Goal: Task Accomplishment & Management: Manage account settings

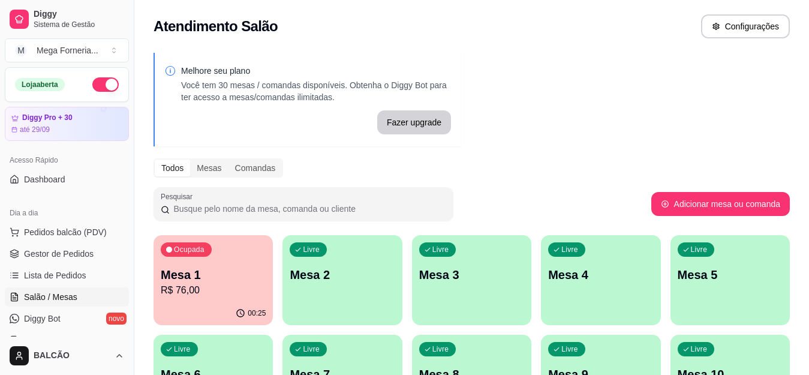
click at [353, 235] on div "Livre Mesa 2" at bounding box center [341, 273] width 119 height 76
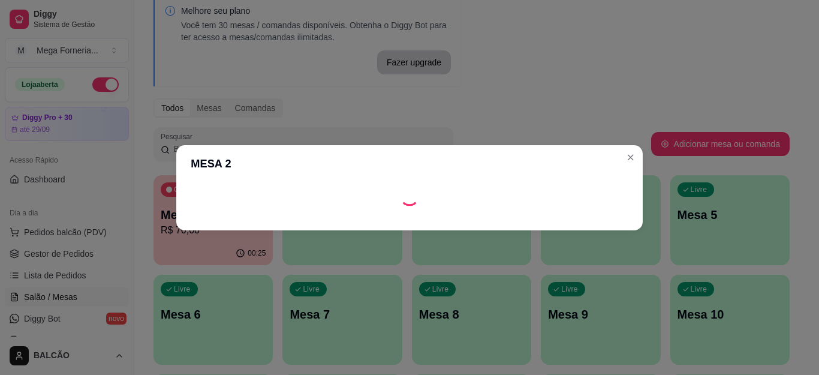
scroll to position [120, 0]
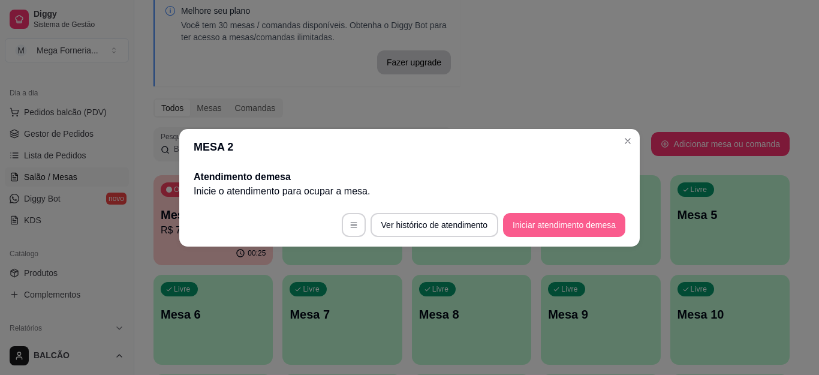
click at [549, 227] on button "Iniciar atendimento de mesa" at bounding box center [564, 225] width 122 height 24
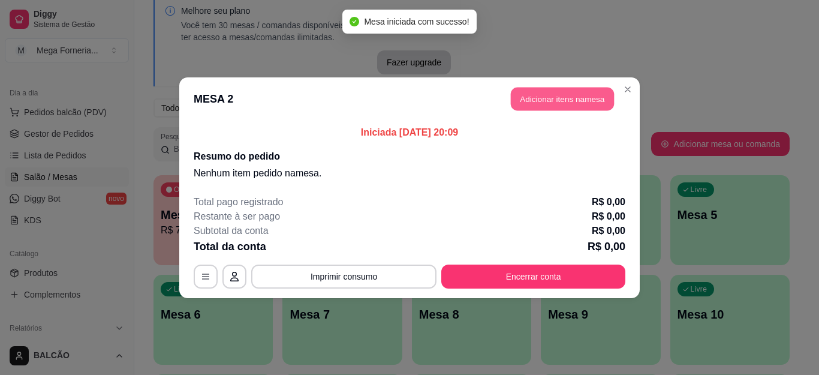
click at [540, 102] on button "Adicionar itens na mesa" at bounding box center [562, 98] width 103 height 23
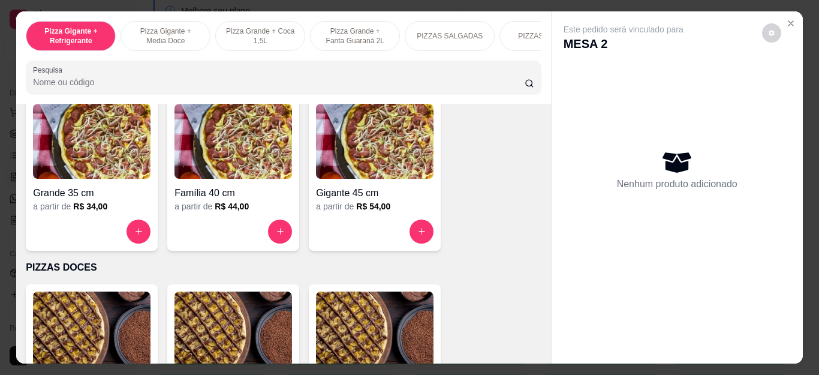
scroll to position [839, 0]
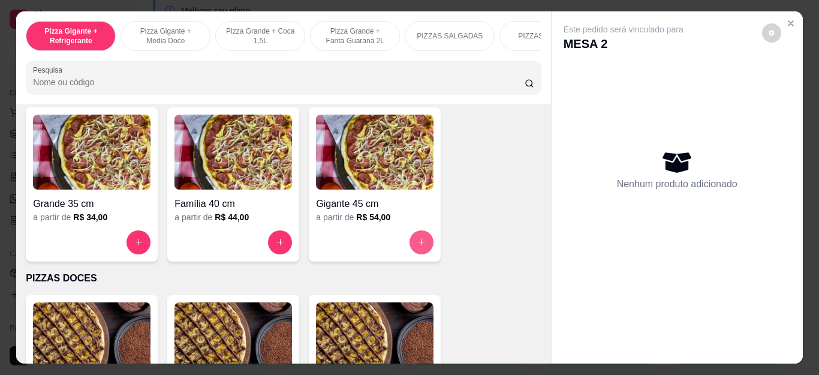
click at [420, 239] on button "increase-product-quantity" at bounding box center [422, 242] width 24 height 24
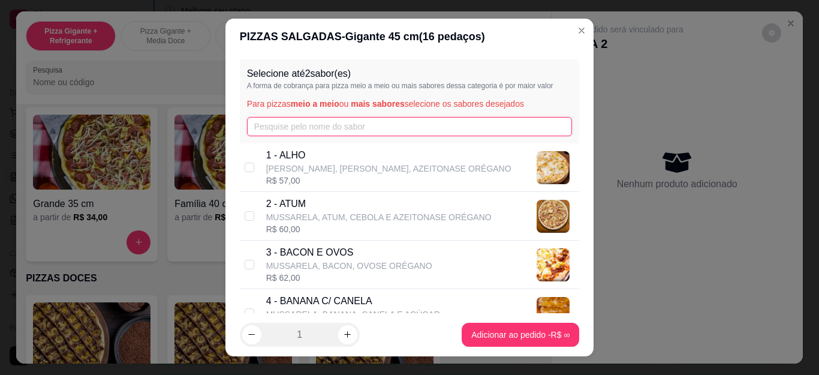
click at [283, 130] on input "text" at bounding box center [410, 126] width 326 height 19
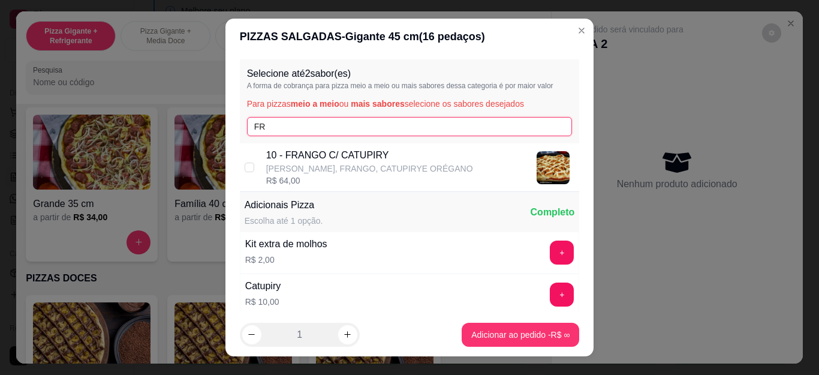
type input "FR"
click at [315, 172] on p "[PERSON_NAME], FRANGO, CATUPIRYE ORÉGANO" at bounding box center [369, 168] width 207 height 12
checkbox input "true"
click at [289, 129] on input "FR" at bounding box center [410, 126] width 326 height 19
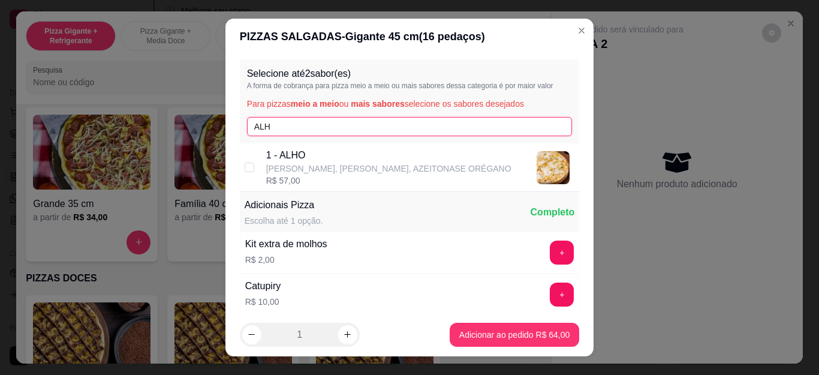
type input "ALH"
click at [258, 172] on div "1 - [PERSON_NAME], [PERSON_NAME], AZEITONASE ORÉGANO R$ 57,00" at bounding box center [410, 167] width 340 height 49
checkbox input "true"
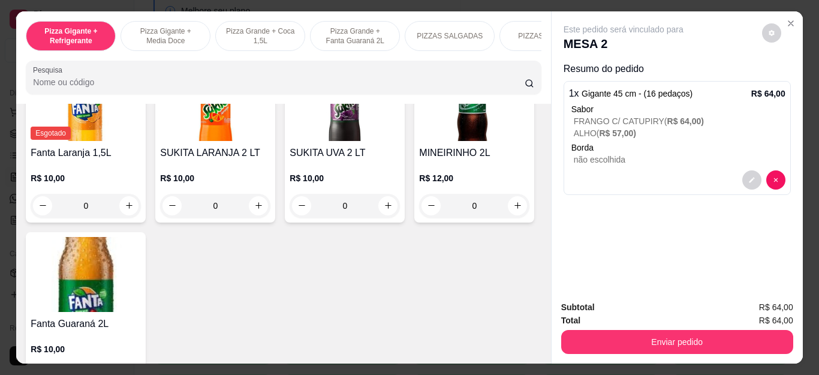
scroll to position [3178, 0]
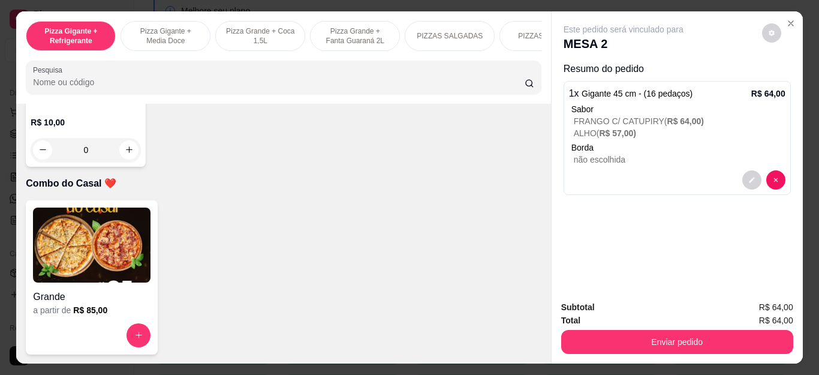
type input "1"
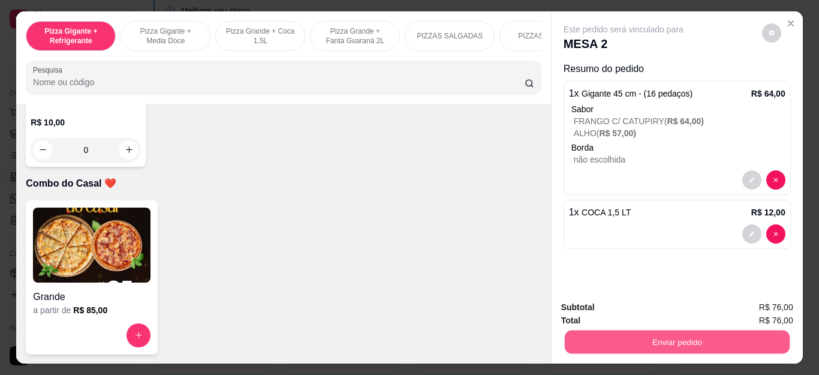
click at [593, 332] on button "Enviar pedido" at bounding box center [676, 341] width 225 height 23
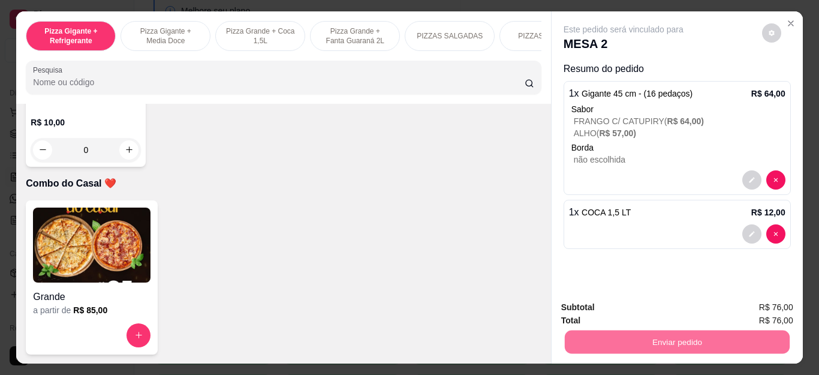
click at [583, 307] on button "Não registrar e enviar pedido" at bounding box center [636, 307] width 125 height 23
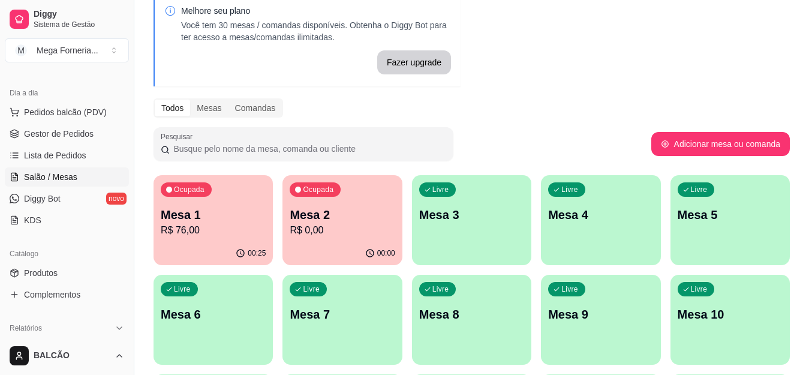
click at [221, 215] on p "Mesa 1" at bounding box center [213, 214] width 105 height 17
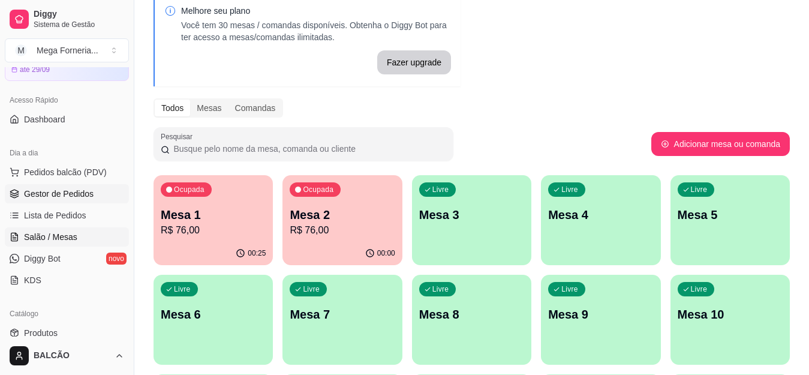
click at [29, 197] on span "Gestor de Pedidos" at bounding box center [59, 194] width 70 height 12
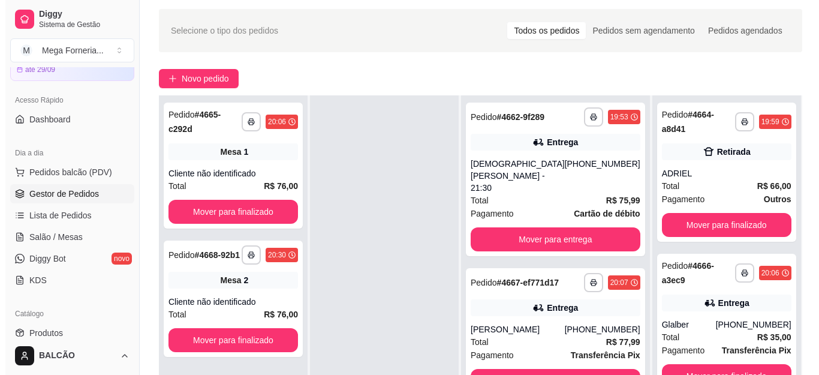
scroll to position [60, 0]
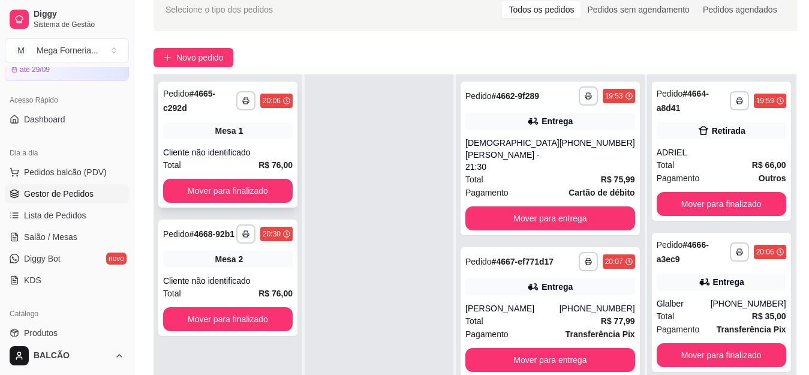
click at [221, 125] on span "Mesa" at bounding box center [225, 131] width 21 height 12
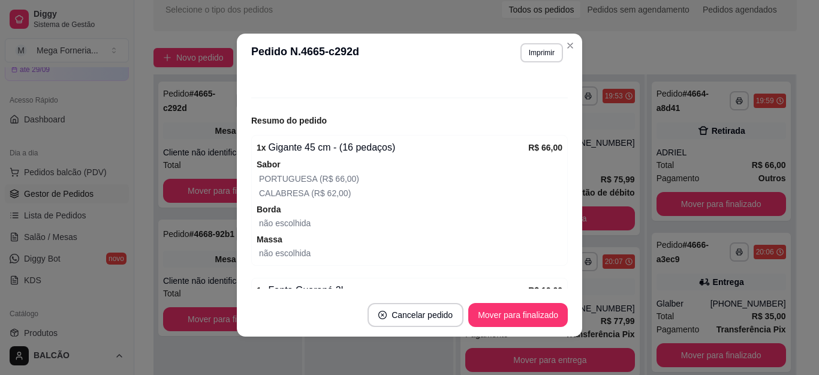
scroll to position [176, 0]
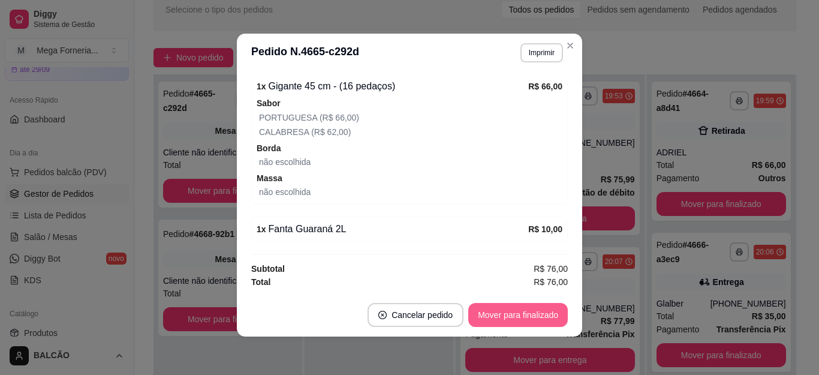
click at [486, 310] on button "Mover para finalizado" at bounding box center [518, 315] width 100 height 24
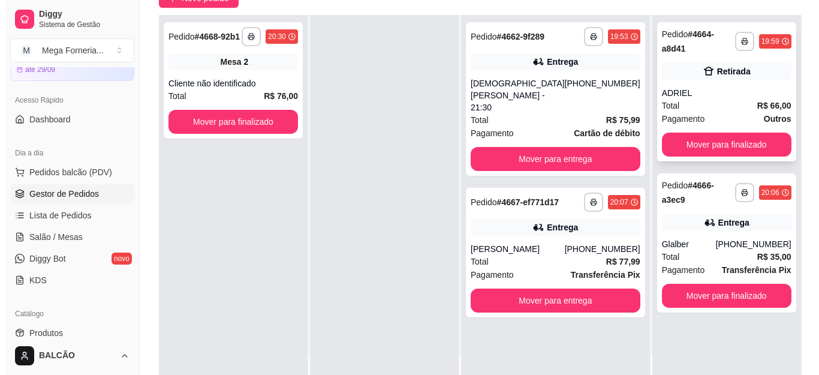
scroll to position [120, 0]
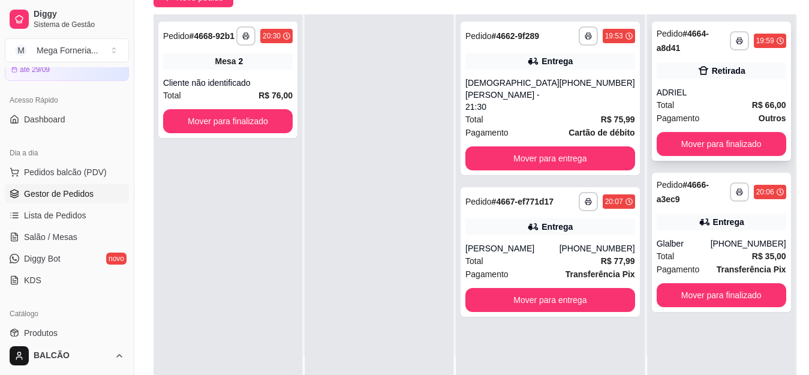
click at [696, 73] on div "**********" at bounding box center [721, 91] width 139 height 139
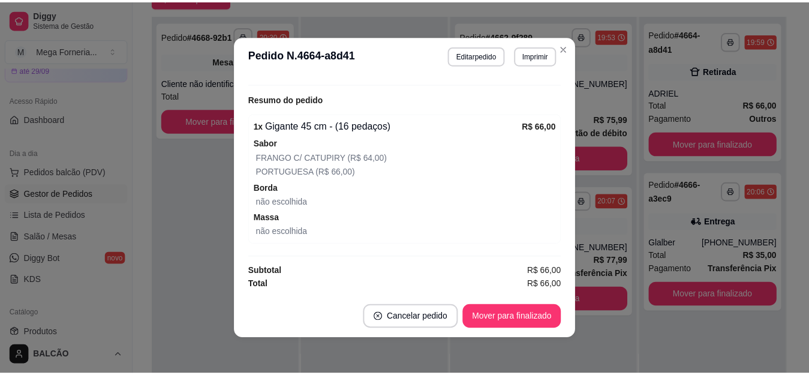
scroll to position [2, 0]
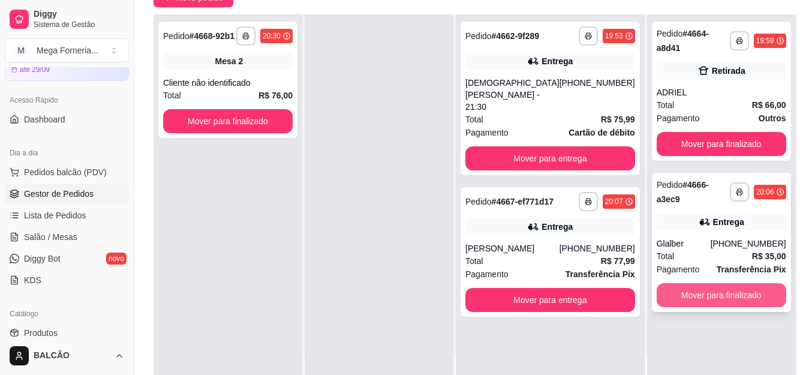
click at [691, 283] on button "Mover para finalizado" at bounding box center [722, 295] width 130 height 24
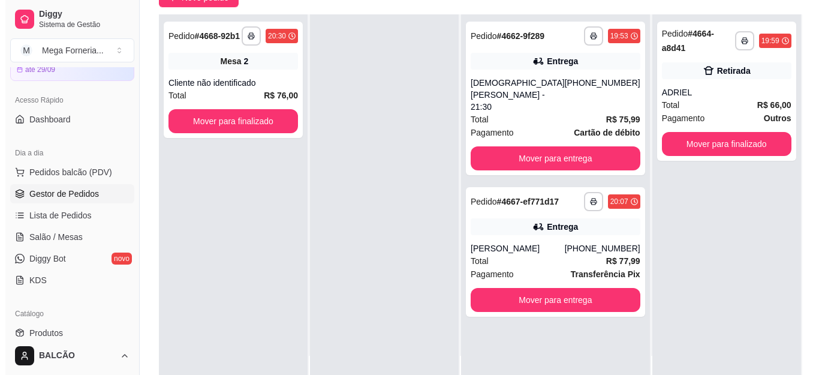
scroll to position [0, 0]
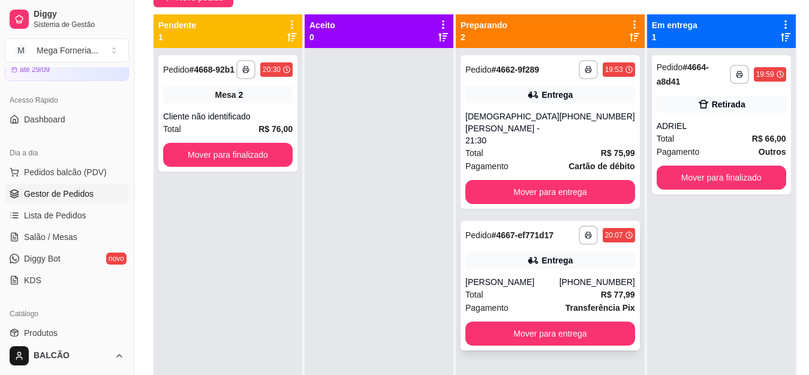
click at [510, 268] on div "**********" at bounding box center [549, 286] width 179 height 130
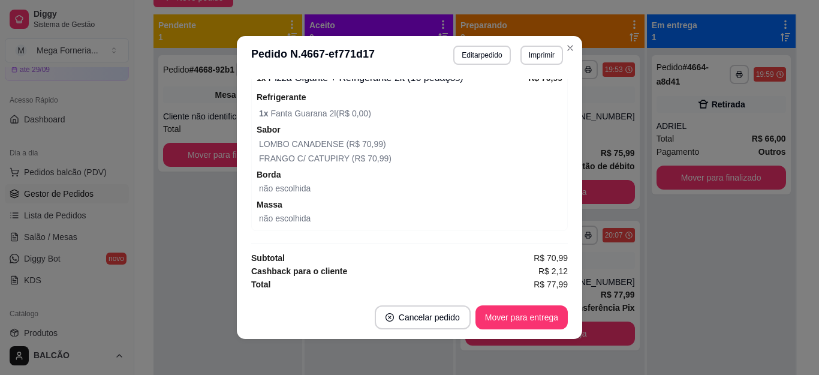
scroll to position [2, 0]
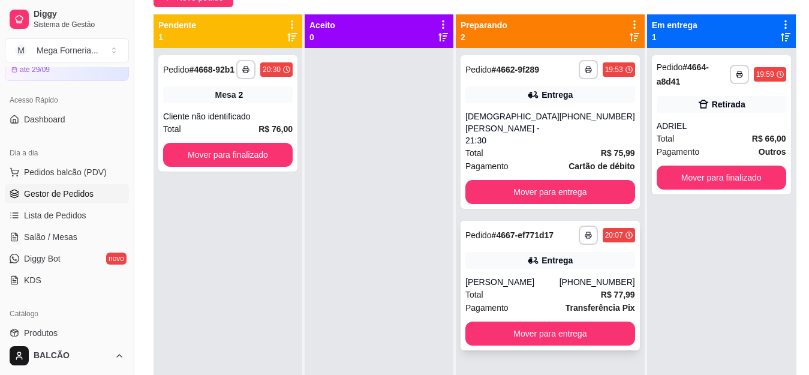
click at [528, 276] on div "[PERSON_NAME]" at bounding box center [512, 282] width 94 height 12
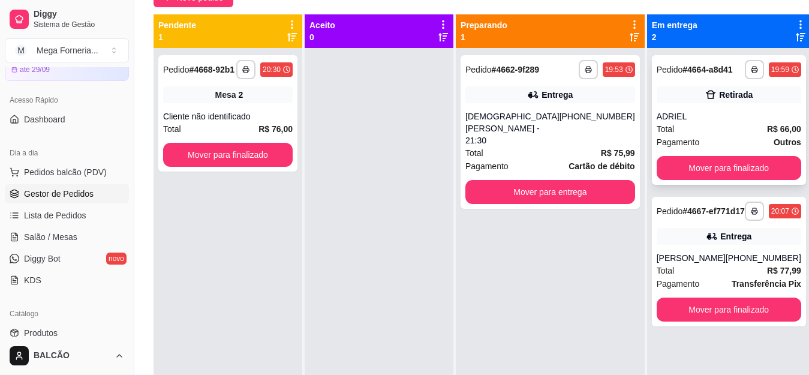
click at [713, 119] on div "ADRIEL" at bounding box center [729, 116] width 145 height 12
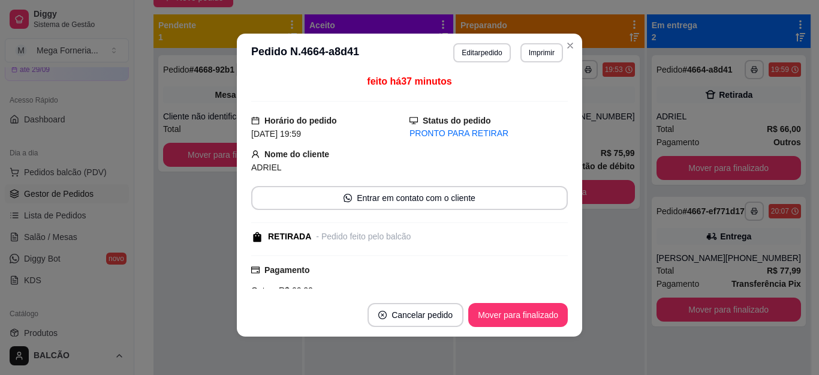
scroll to position [0, 0]
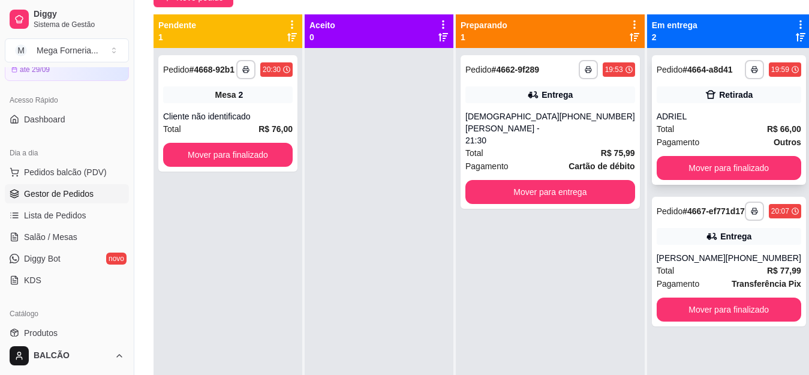
click at [684, 102] on div "Retirada" at bounding box center [729, 94] width 145 height 17
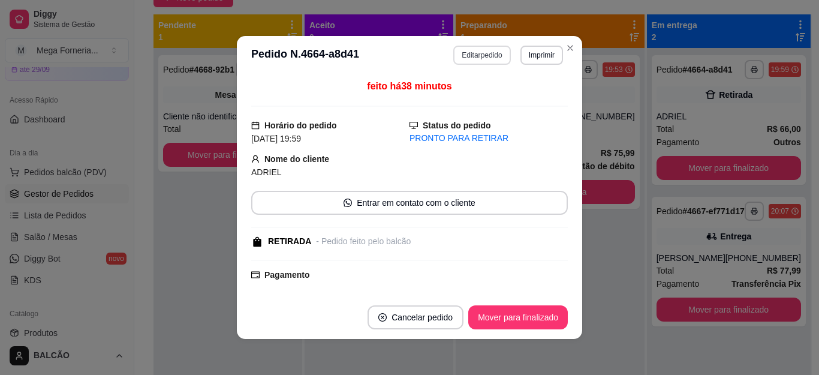
click at [473, 60] on button "Editar pedido" at bounding box center [481, 55] width 57 height 19
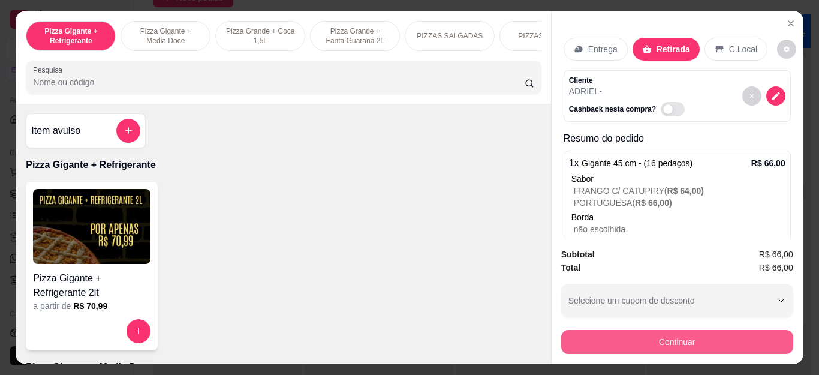
click at [672, 337] on button "Continuar" at bounding box center [677, 342] width 232 height 24
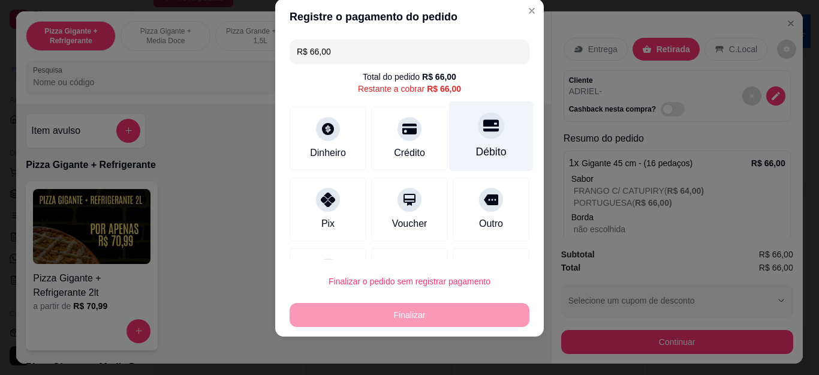
click at [462, 140] on div "Débito" at bounding box center [491, 136] width 85 height 70
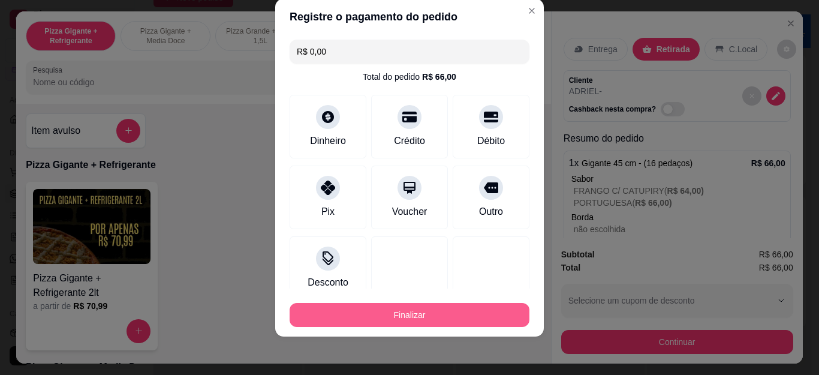
click at [474, 315] on button "Finalizar" at bounding box center [410, 315] width 240 height 24
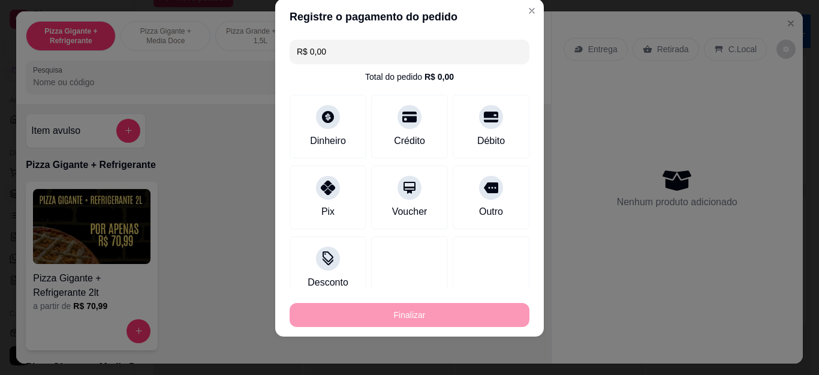
type input "-R$ 66,00"
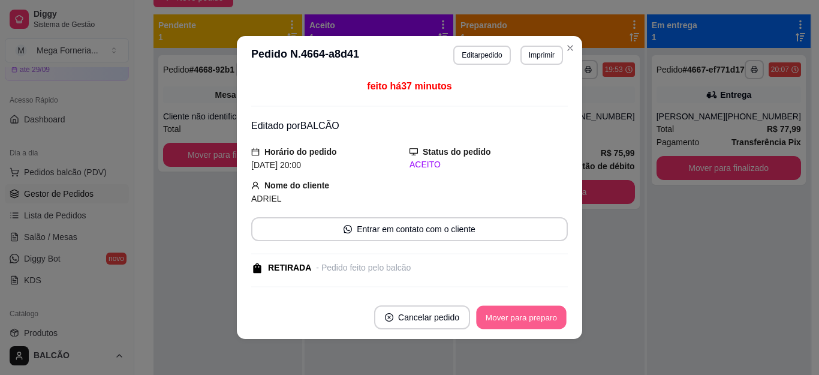
click at [529, 317] on button "Mover para preparo" at bounding box center [521, 317] width 90 height 23
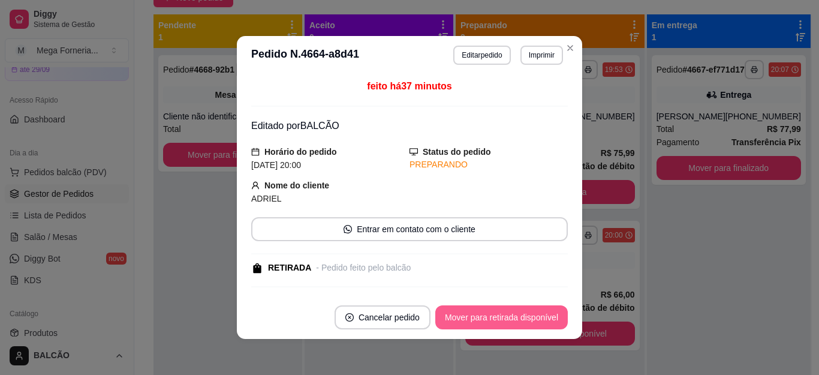
click at [529, 317] on button "Mover para retirada disponível" at bounding box center [501, 317] width 133 height 24
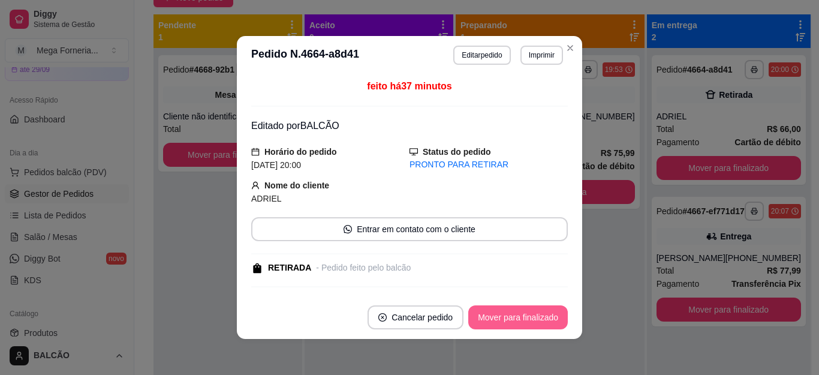
click at [529, 316] on button "Mover para finalizado" at bounding box center [518, 317] width 100 height 24
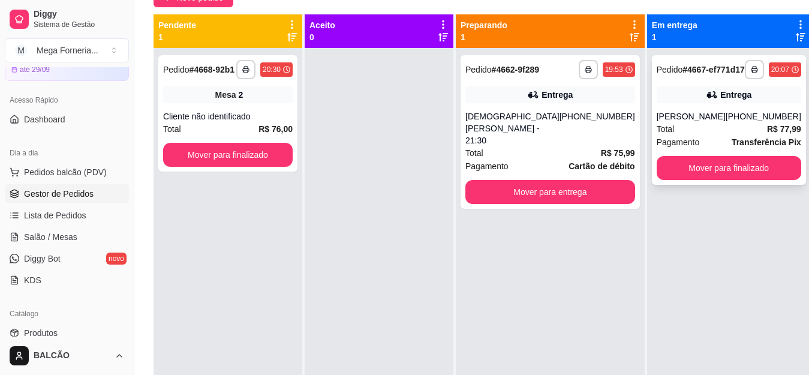
click at [700, 118] on div "**********" at bounding box center [729, 120] width 154 height 130
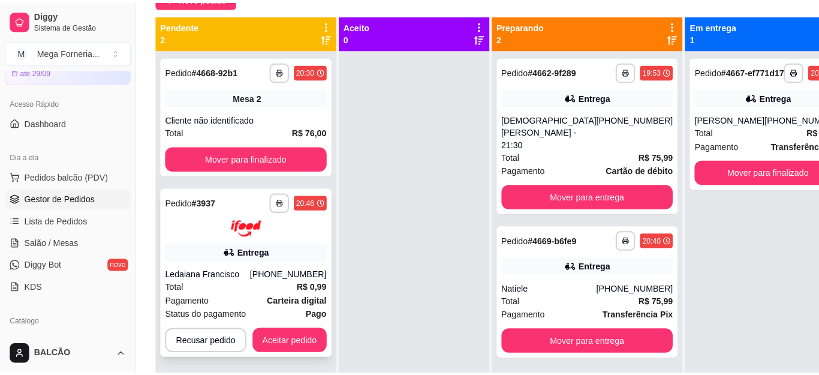
scroll to position [34, 0]
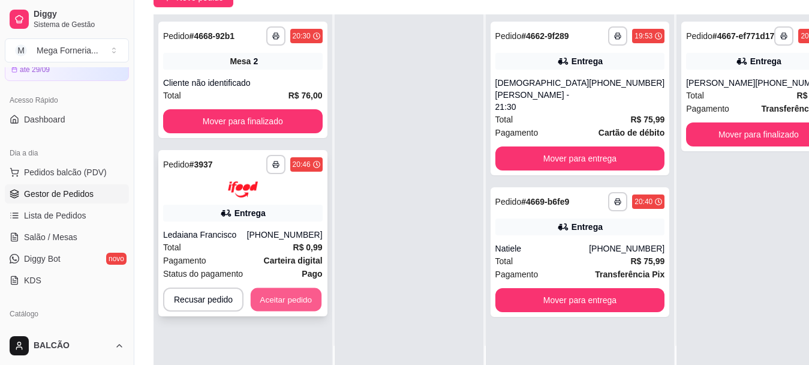
click at [304, 296] on button "Aceitar pedido" at bounding box center [286, 298] width 71 height 23
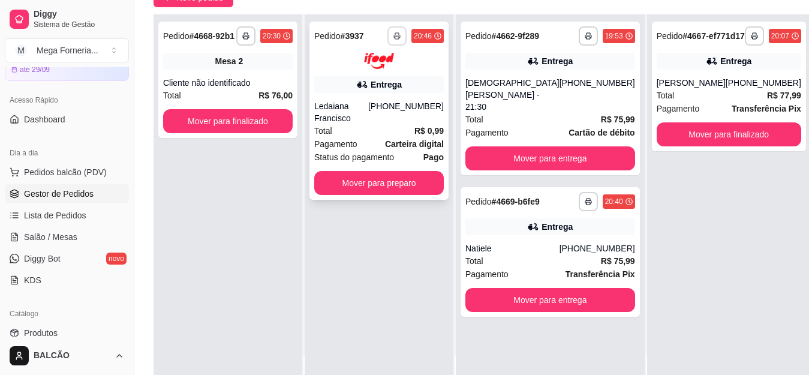
click at [401, 39] on icon "button" at bounding box center [396, 35] width 7 height 7
click at [390, 124] on div "Total R$ 0,99" at bounding box center [379, 130] width 130 height 13
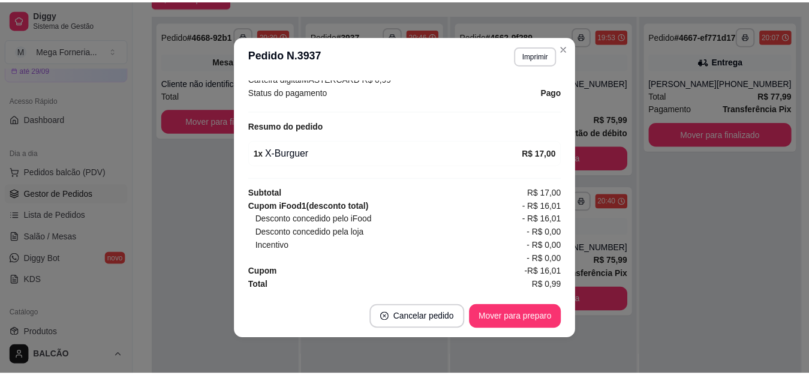
scroll to position [392, 0]
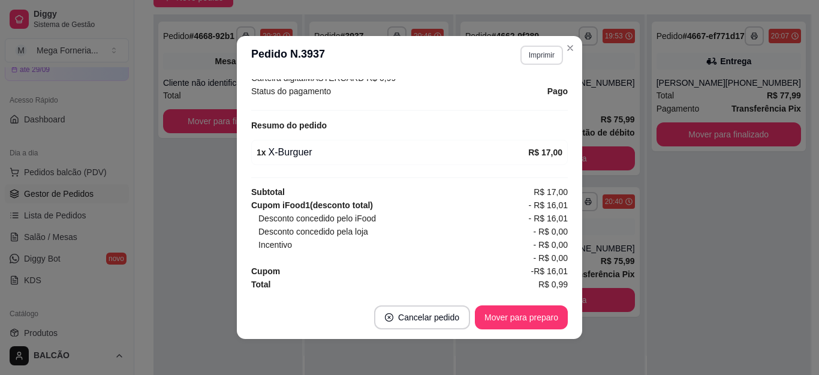
click at [537, 51] on button "Imprimir" at bounding box center [541, 55] width 43 height 19
click at [536, 94] on button "IMPRESSORA" at bounding box center [515, 97] width 84 height 19
click at [566, 43] on icon "Close" at bounding box center [570, 48] width 10 height 10
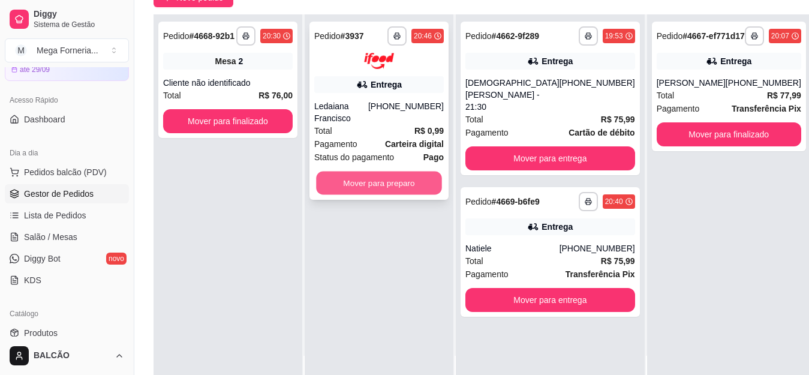
click at [417, 178] on button "Mover para preparo" at bounding box center [379, 182] width 126 height 23
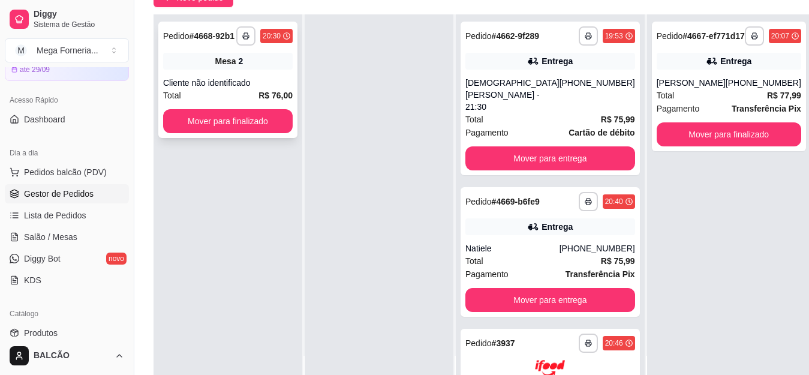
scroll to position [0, 0]
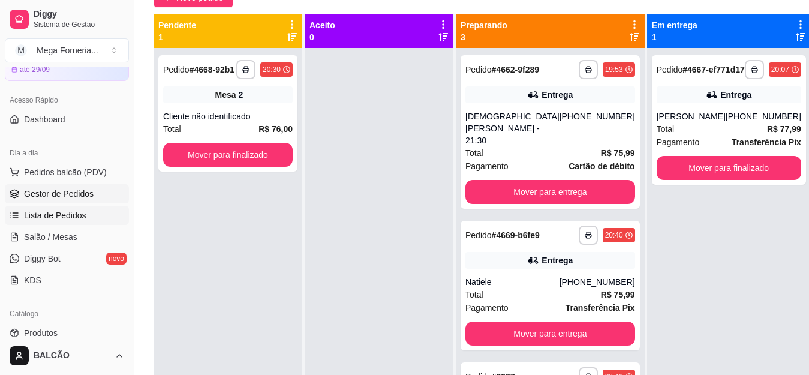
click at [64, 213] on span "Lista de Pedidos" at bounding box center [55, 215] width 62 height 12
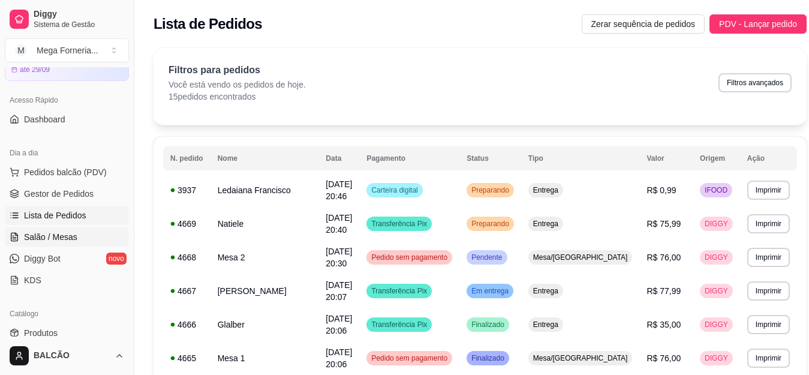
click at [65, 231] on span "Salão / Mesas" at bounding box center [50, 237] width 53 height 12
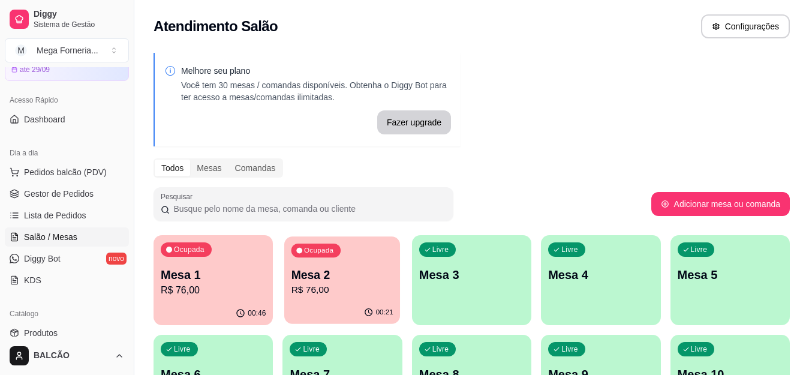
click at [341, 269] on p "Mesa 2" at bounding box center [342, 275] width 102 height 16
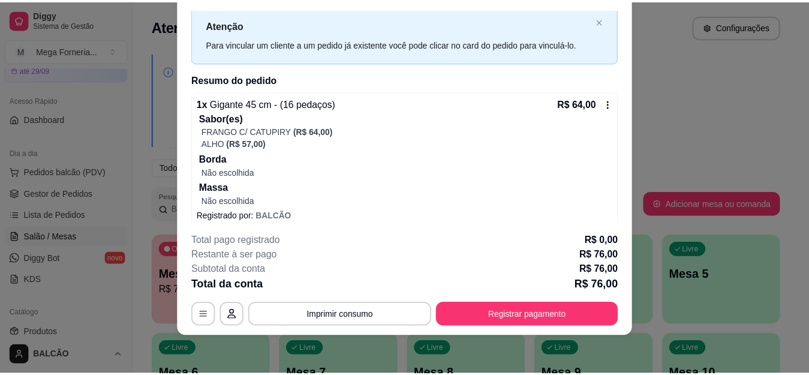
scroll to position [30, 0]
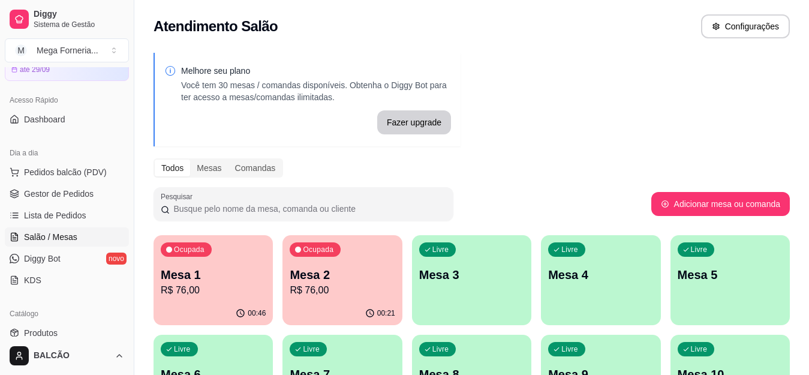
click at [255, 267] on p "Mesa 1" at bounding box center [213, 274] width 105 height 17
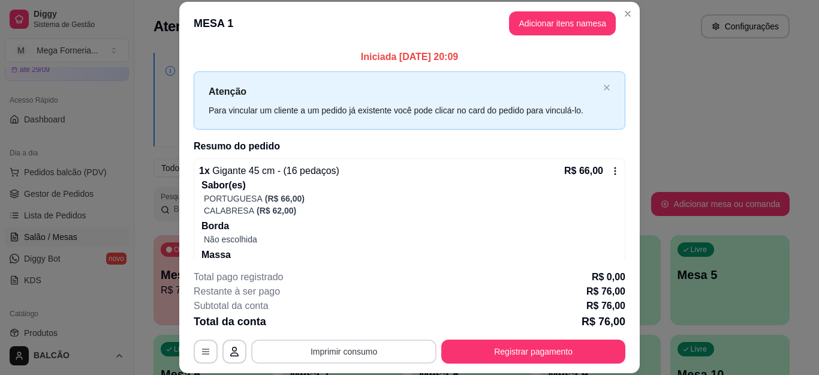
click at [327, 354] on button "Imprimir consumo" at bounding box center [343, 351] width 185 height 24
click at [333, 321] on button "IMPRESSORA" at bounding box center [342, 323] width 87 height 19
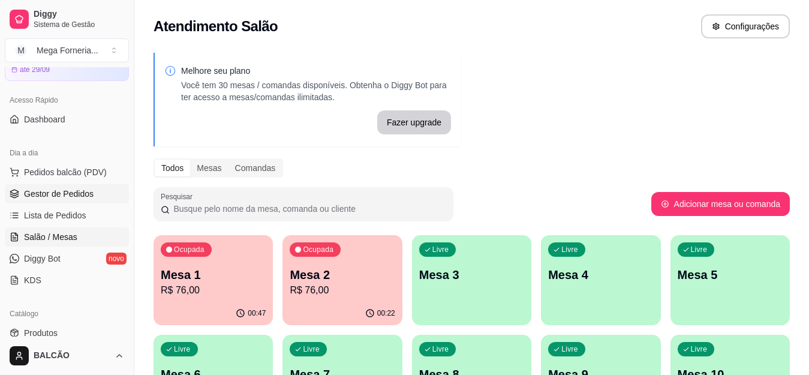
click at [21, 197] on link "Gestor de Pedidos" at bounding box center [67, 193] width 124 height 19
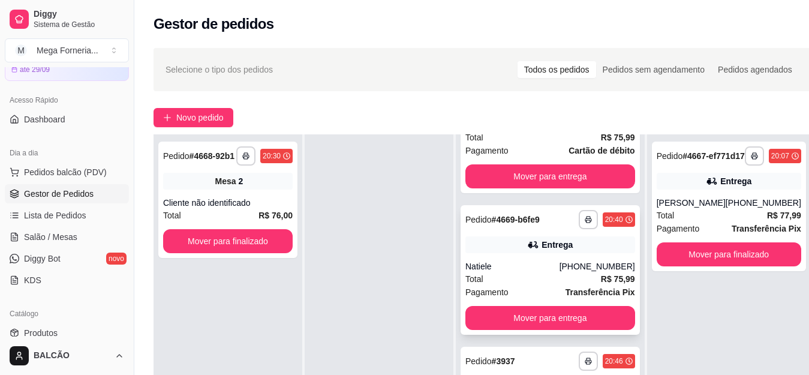
scroll to position [82, 0]
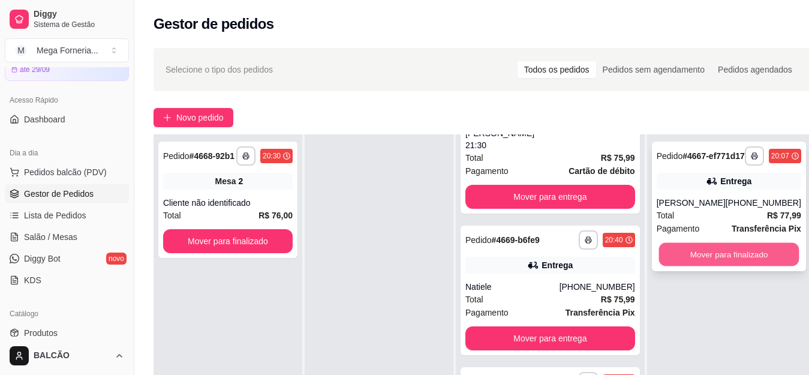
click at [722, 266] on button "Mover para finalizado" at bounding box center [728, 254] width 140 height 23
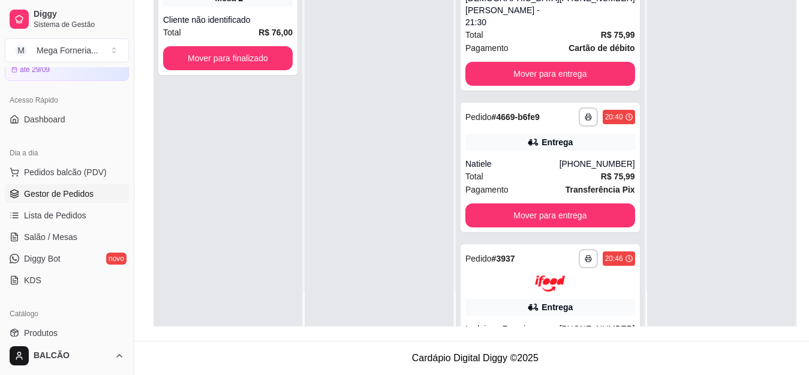
scroll to position [0, 0]
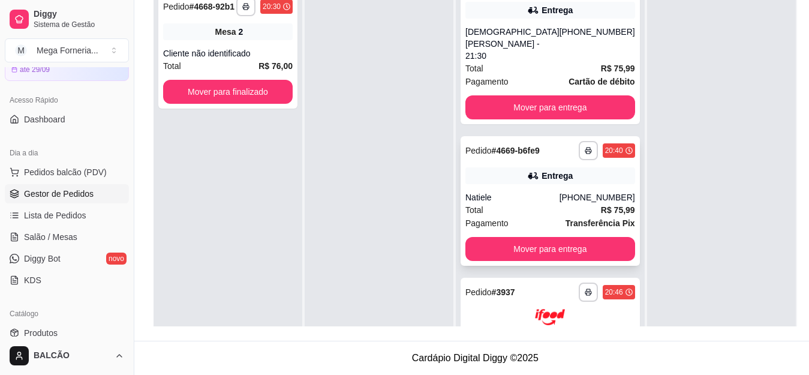
click at [525, 191] on div "**********" at bounding box center [549, 201] width 179 height 130
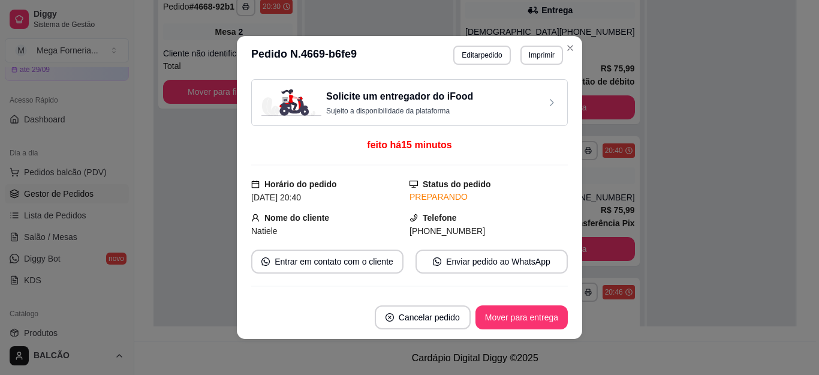
click at [410, 173] on div "Solicite um entregador do iFood Sujeito a disponibilidade da plataforma feito h…" at bounding box center [409, 185] width 317 height 212
click at [435, 228] on span "[PHONE_NUMBER]" at bounding box center [448, 231] width 76 height 10
copy div "[PHONE_NUMBER] Entrar em contato com o cliente Enviar pedido ao WhatsApp"
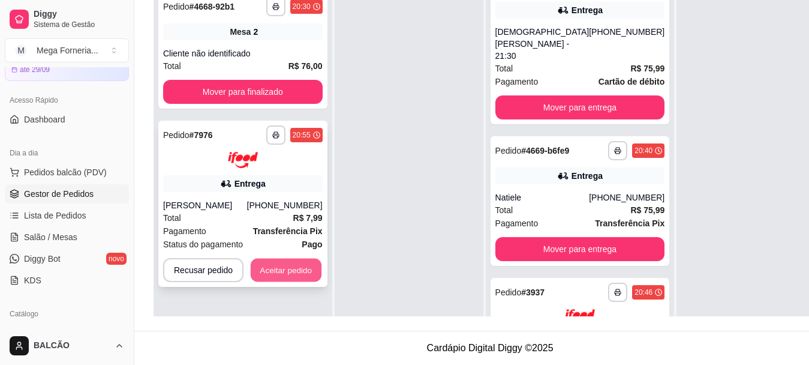
click at [299, 274] on button "Aceitar pedido" at bounding box center [286, 269] width 71 height 23
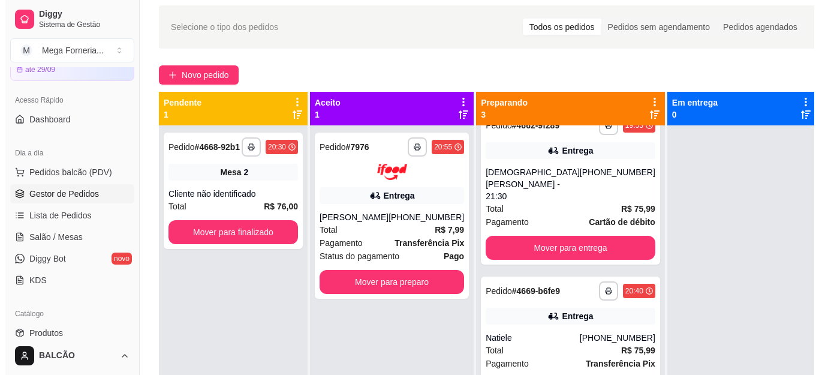
scroll to position [3, 0]
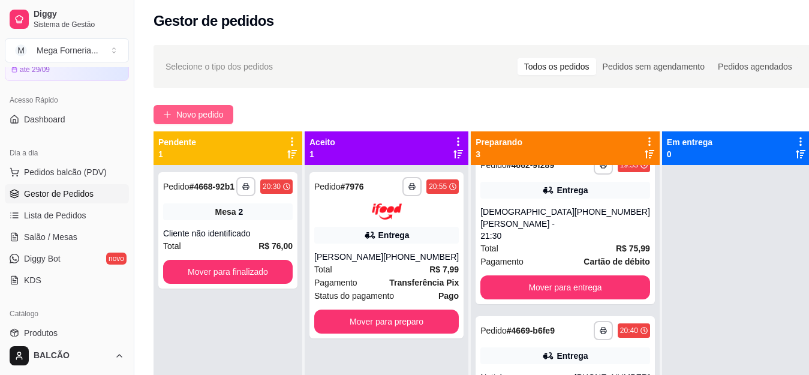
click at [221, 107] on button "Novo pedido" at bounding box center [193, 114] width 80 height 19
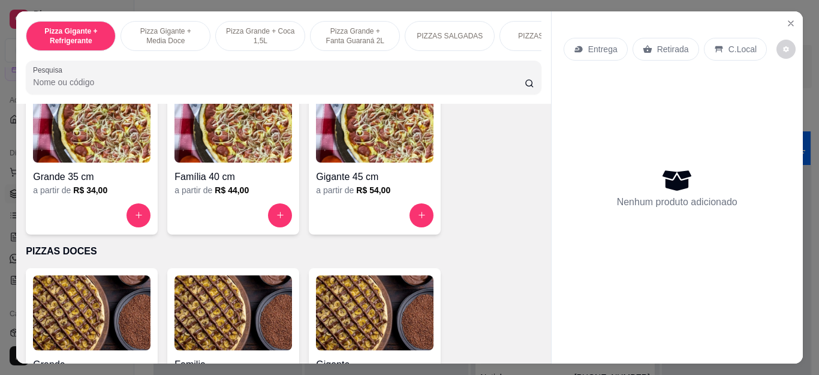
scroll to position [899, 0]
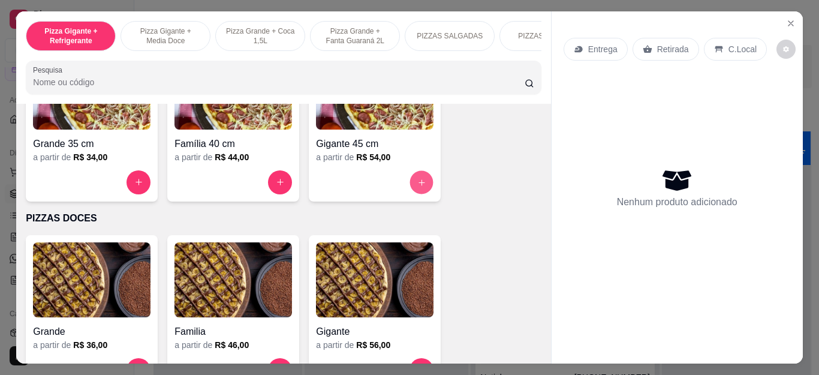
click at [419, 192] on button "increase-product-quantity" at bounding box center [421, 181] width 23 height 23
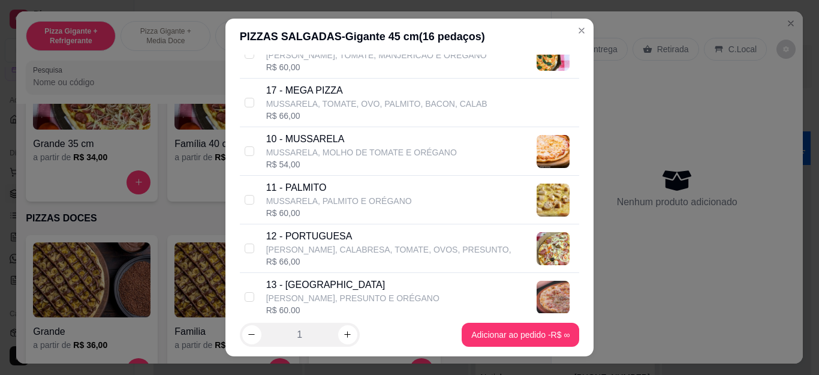
scroll to position [660, 0]
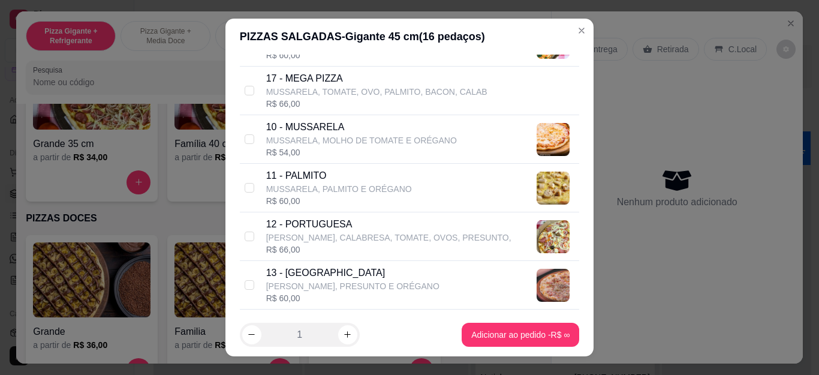
click at [323, 240] on p "[PERSON_NAME], CALABRESA, TOMATE, OVOS, PRESUNTO," at bounding box center [388, 237] width 245 height 12
checkbox input "true"
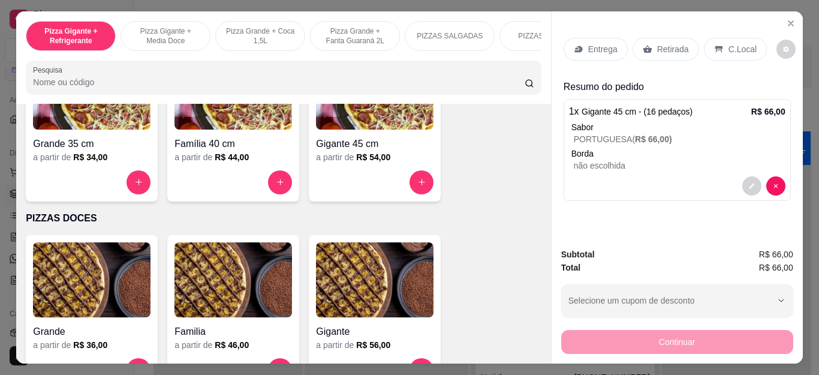
click at [600, 38] on div "Entrega" at bounding box center [596, 49] width 64 height 23
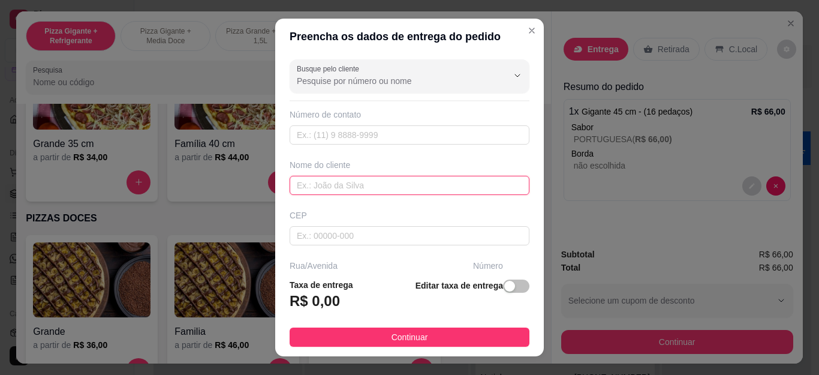
click at [308, 193] on input "text" at bounding box center [410, 185] width 240 height 19
type input "z"
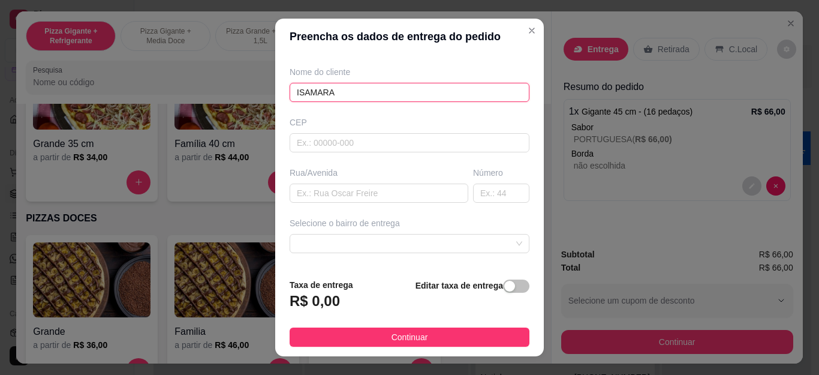
scroll to position [120, 0]
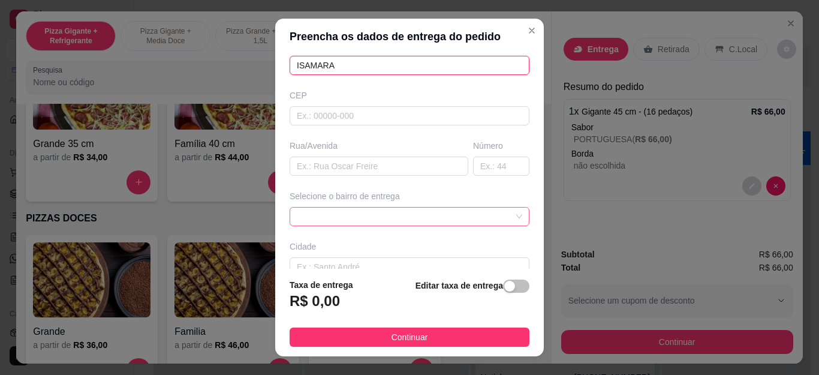
click at [322, 213] on span at bounding box center [409, 216] width 225 height 18
type input "ISAMARA"
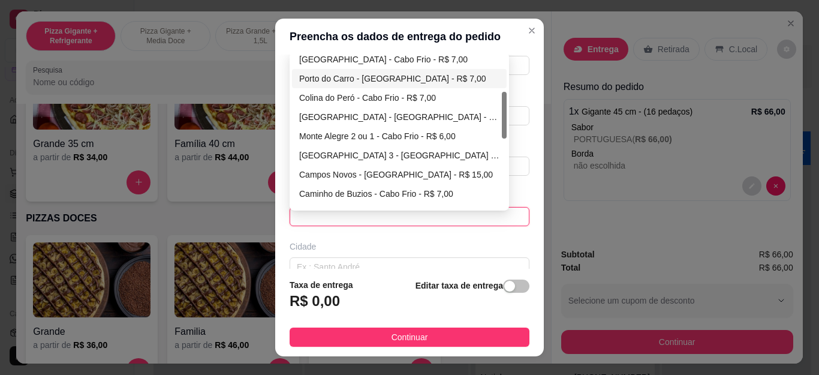
click at [337, 81] on div "Porto do Carro - [GEOGRAPHIC_DATA] - R$ 7,00" at bounding box center [399, 78] width 200 height 13
type input "Cabo Frio"
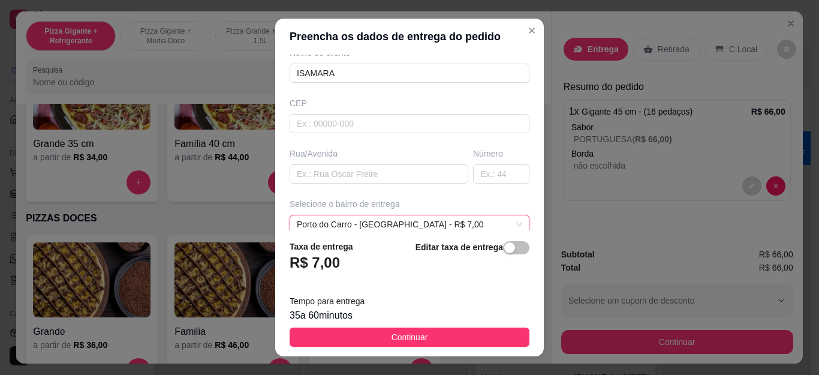
scroll to position [109, 0]
click at [341, 168] on input "text" at bounding box center [379, 177] width 179 height 19
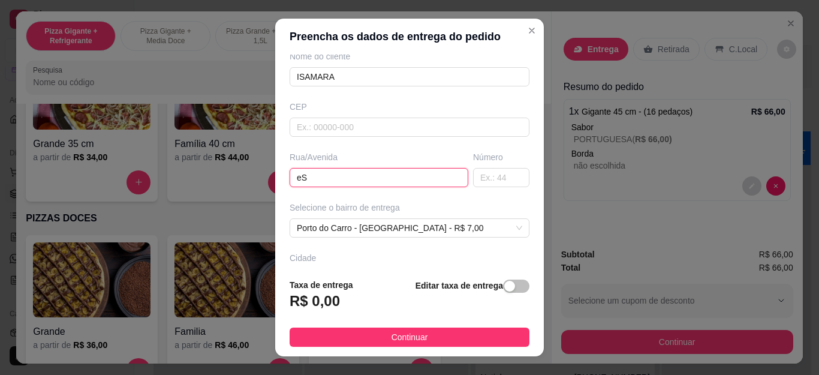
type input "e"
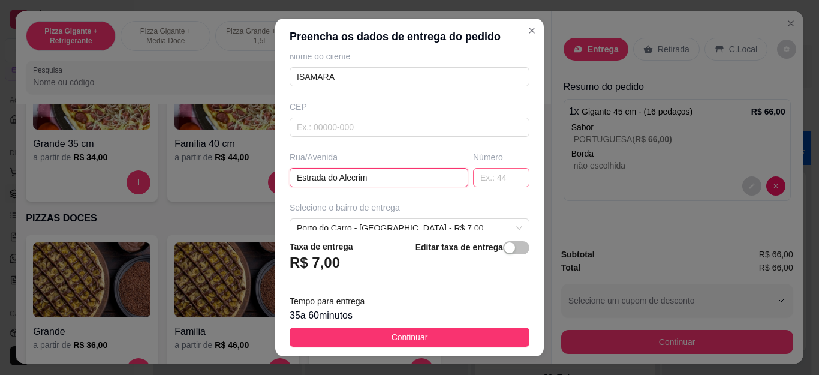
type input "Estrada do Alecrim"
click at [473, 176] on input "text" at bounding box center [501, 177] width 56 height 19
type input "32b"
drag, startPoint x: 401, startPoint y: 176, endPoint x: 273, endPoint y: 176, distance: 128.3
click at [275, 176] on div "Busque pelo cliente Número de contato Nome do cliente [PERSON_NAME] Rua/[GEOGRA…" at bounding box center [409, 143] width 269 height 176
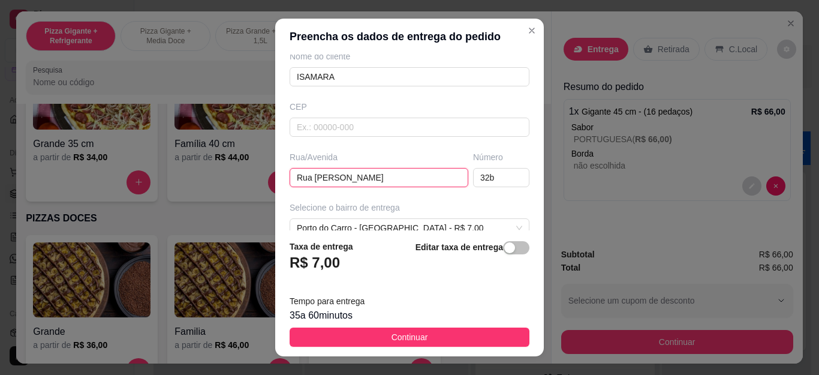
scroll to position [168, 0]
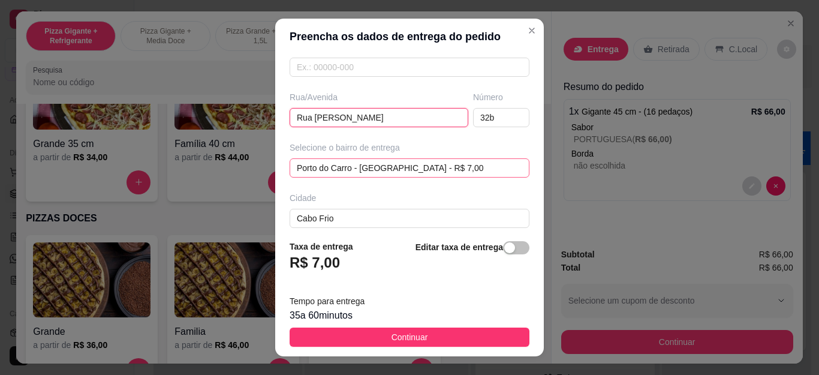
click at [353, 168] on div "[GEOGRAPHIC_DATA] - [GEOGRAPHIC_DATA] - R$ 7,00 6648ef4ff18e8d34e2f282fd 6648ef…" at bounding box center [410, 167] width 240 height 19
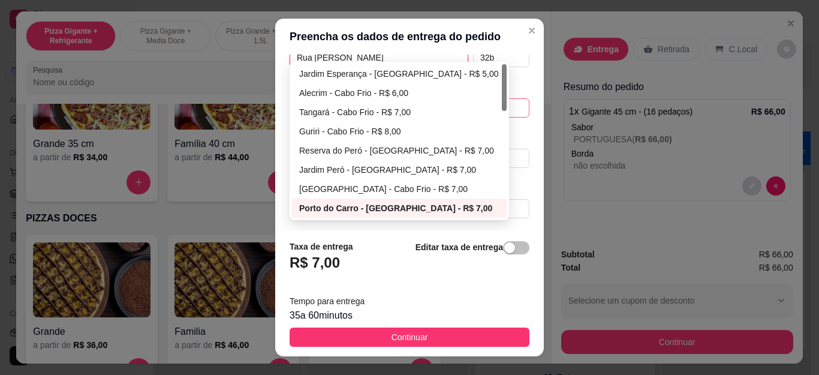
scroll to position [111, 0]
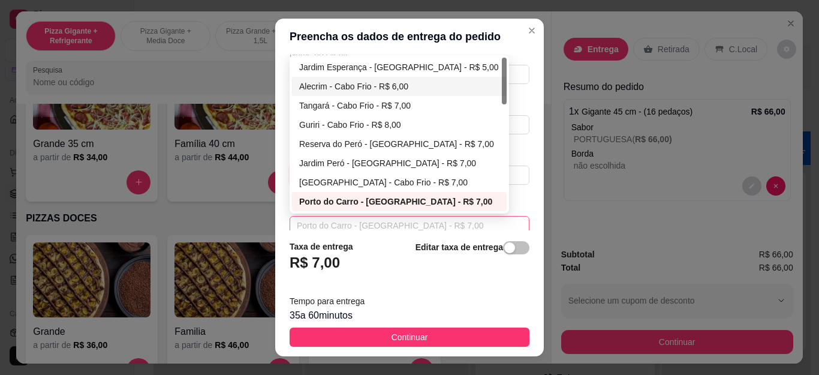
type input "Rua [PERSON_NAME]"
click at [329, 87] on div "Alecrim - Cabo Frio - R$ 6,00" at bounding box center [399, 86] width 200 height 13
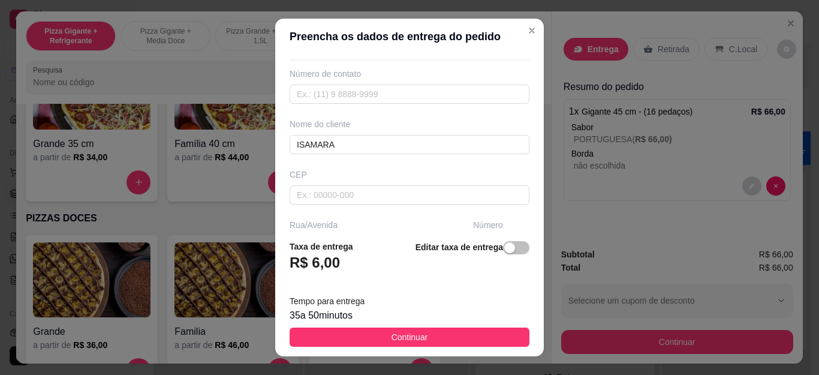
scroll to position [0, 0]
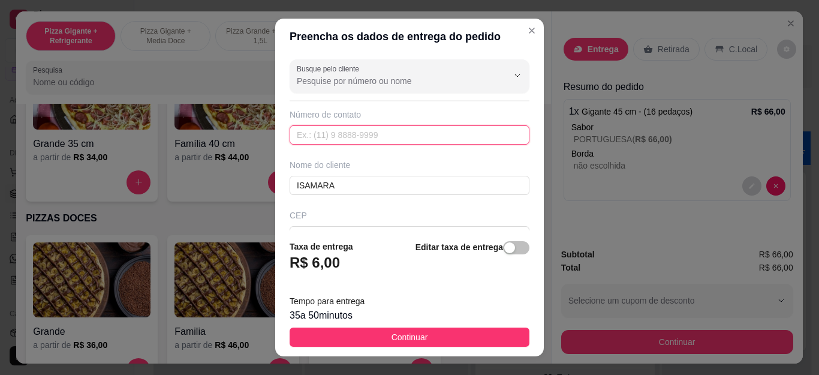
click at [350, 133] on input "text" at bounding box center [410, 134] width 240 height 19
type input "2"
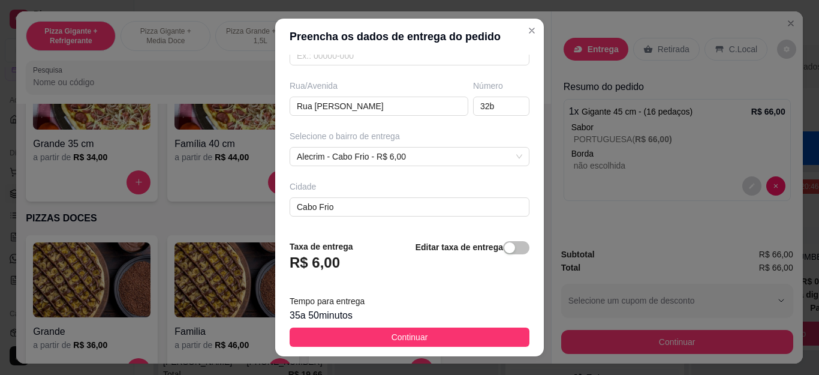
scroll to position [228, 0]
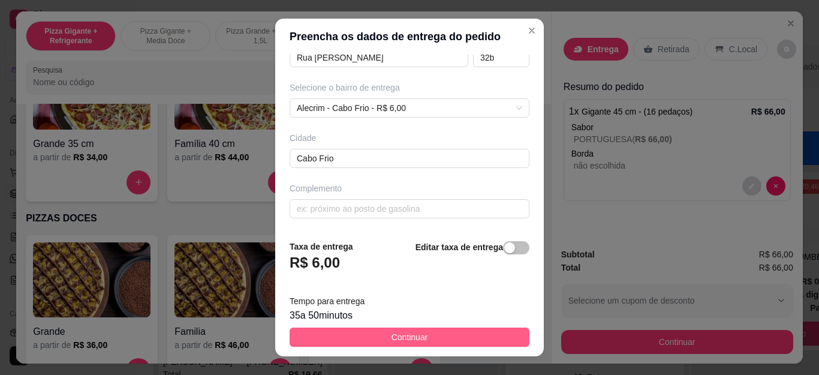
click at [380, 341] on button "Continuar" at bounding box center [410, 336] width 240 height 19
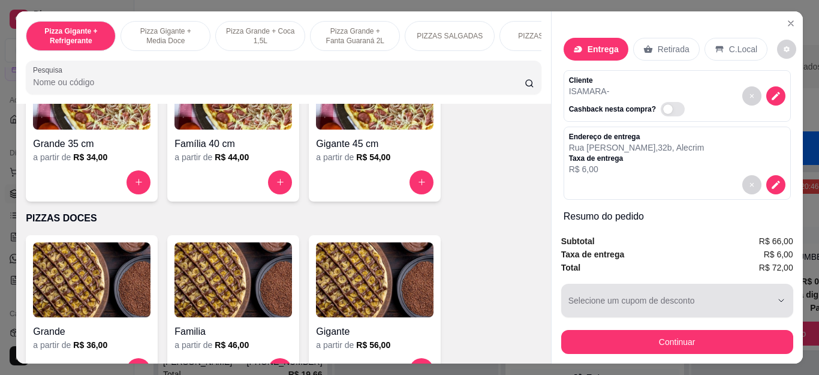
click at [645, 347] on button "Continuar" at bounding box center [677, 342] width 232 height 24
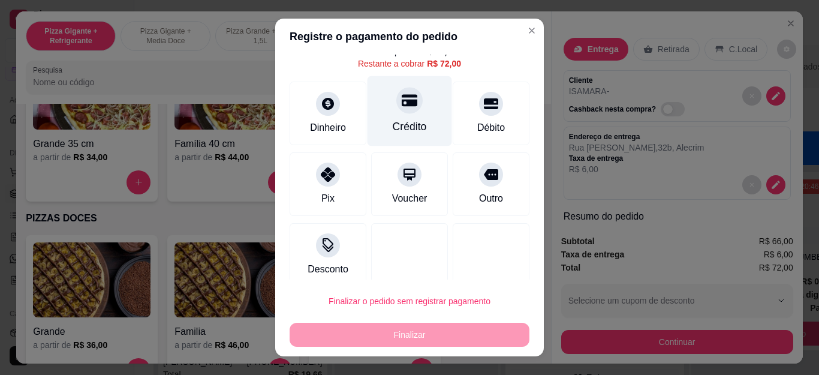
scroll to position [57, 0]
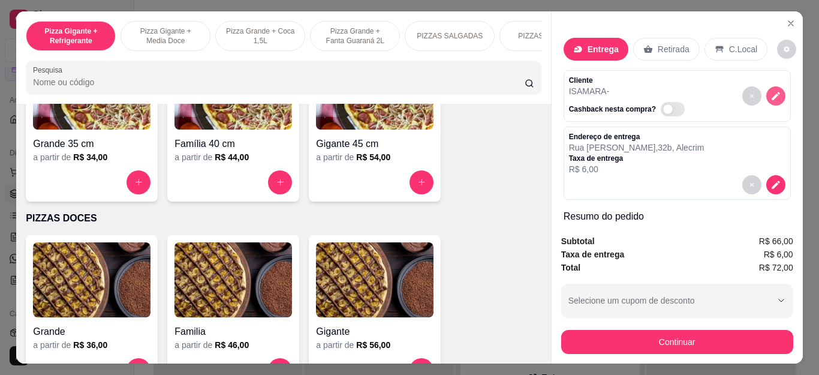
click at [770, 94] on icon "decrease-product-quantity" at bounding box center [775, 96] width 11 height 11
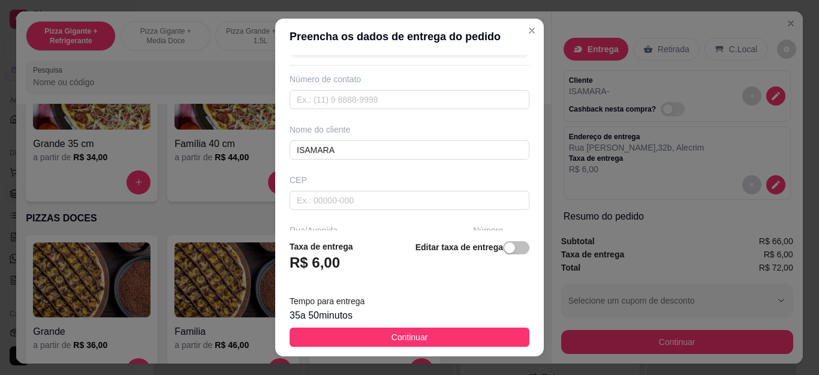
scroll to position [0, 0]
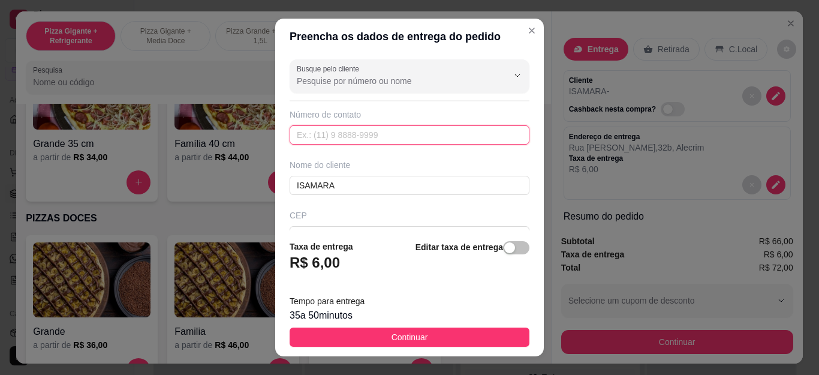
click at [361, 132] on input "text" at bounding box center [410, 134] width 240 height 19
paste input "[PHONE_NUMBER]"
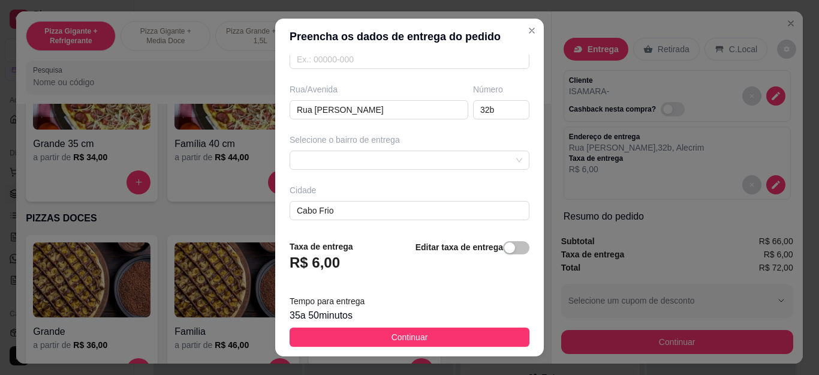
scroll to position [180, 0]
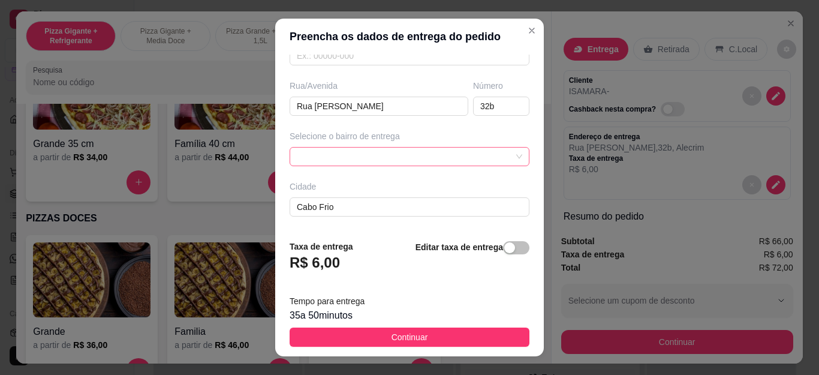
click at [388, 163] on div at bounding box center [410, 156] width 240 height 19
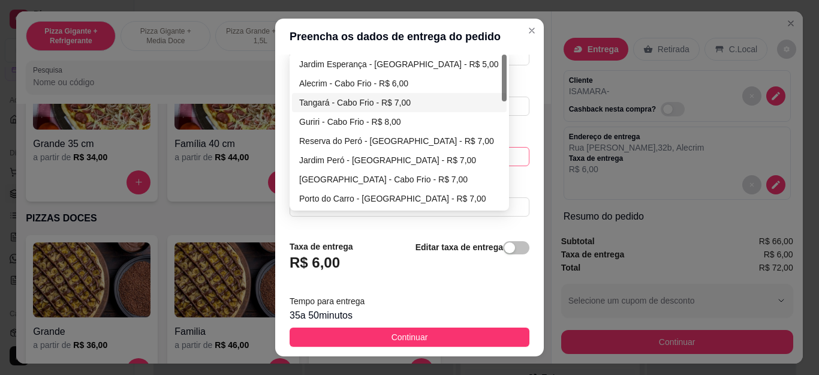
click at [341, 88] on div "Alecrim - Cabo Frio - R$ 6,00" at bounding box center [399, 83] width 200 height 13
type input "[PHONE_NUMBER]"
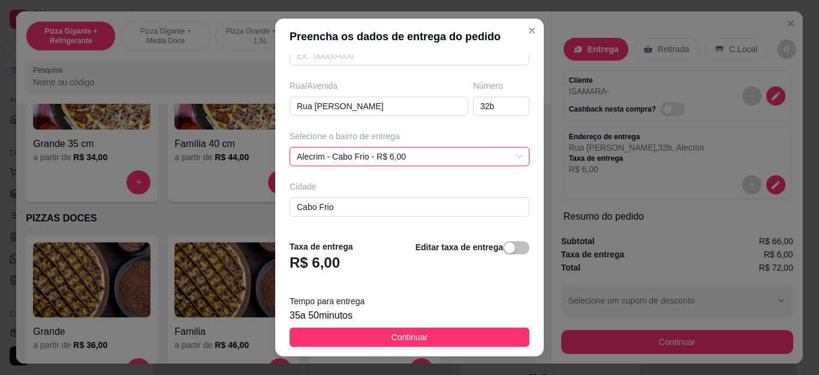
scroll to position [228, 0]
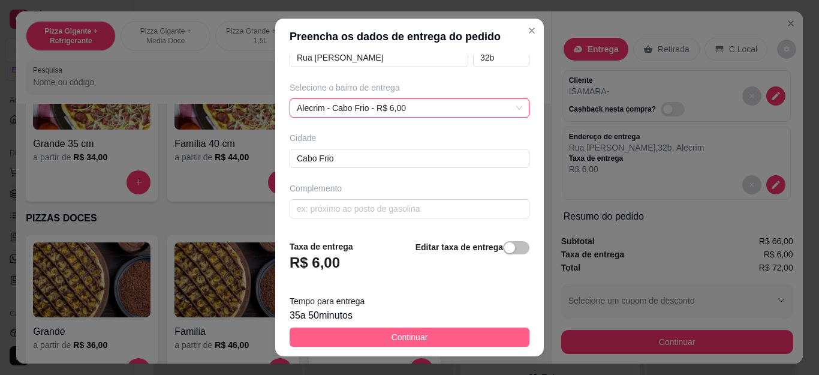
click at [444, 331] on button "Continuar" at bounding box center [410, 336] width 240 height 19
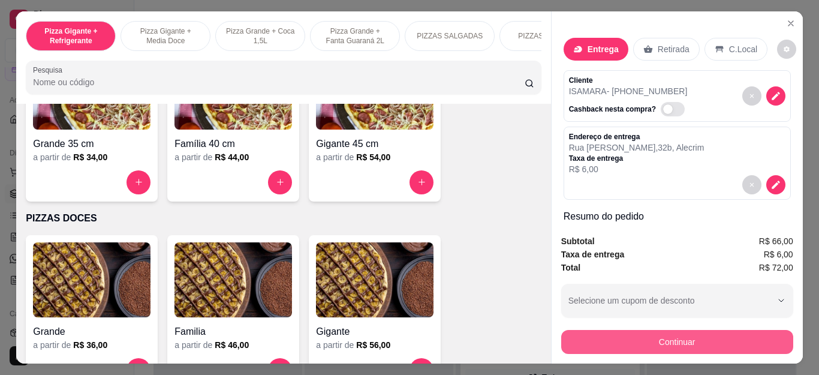
click at [568, 335] on button "Continuar" at bounding box center [677, 342] width 232 height 24
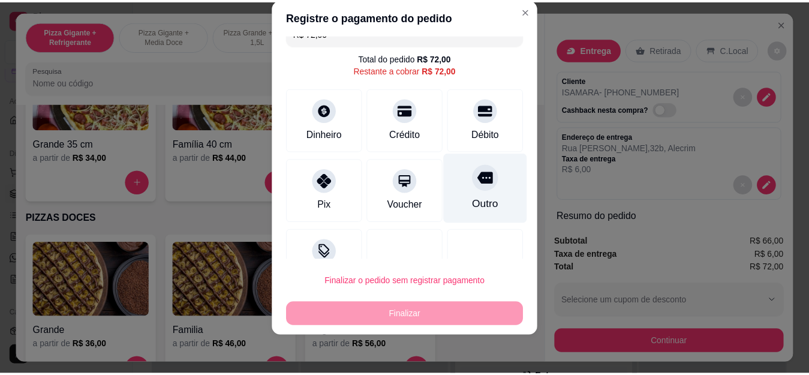
scroll to position [0, 0]
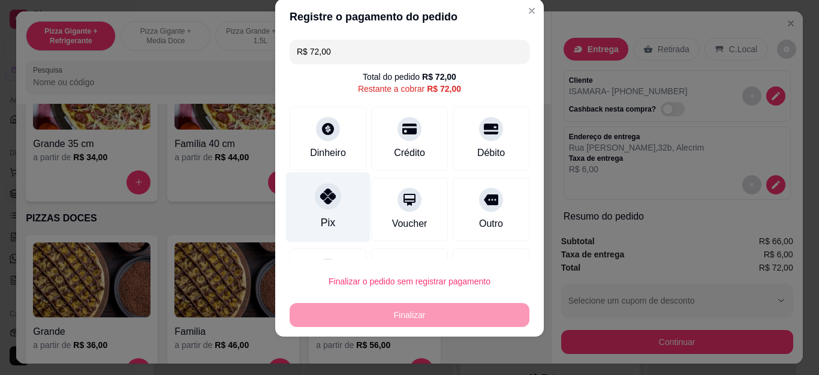
click at [328, 205] on div at bounding box center [328, 196] width 26 height 26
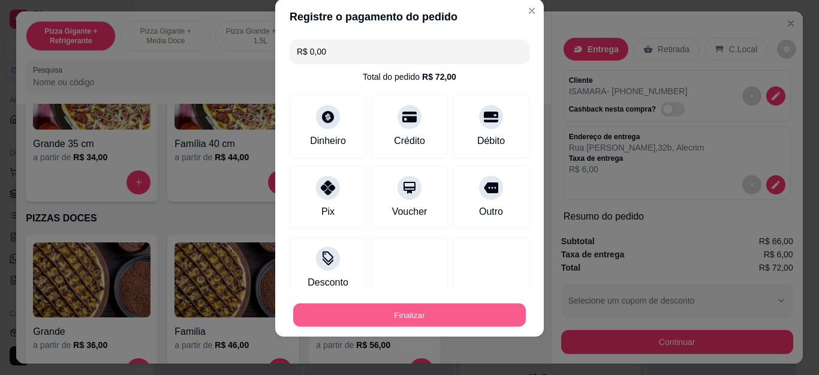
click at [431, 305] on button "Finalizar" at bounding box center [409, 314] width 233 height 23
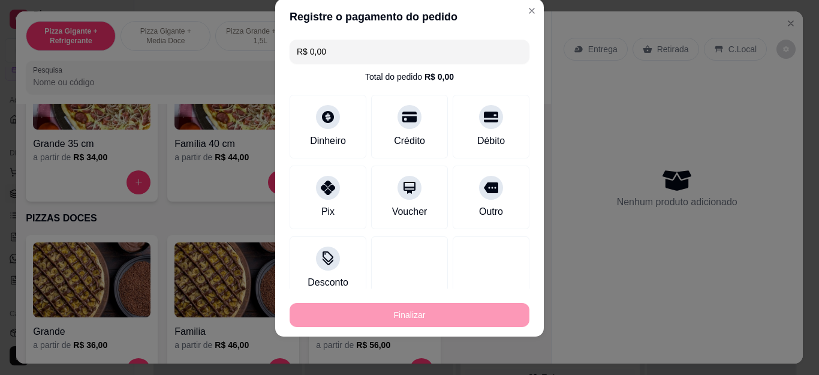
type input "-R$ 72,00"
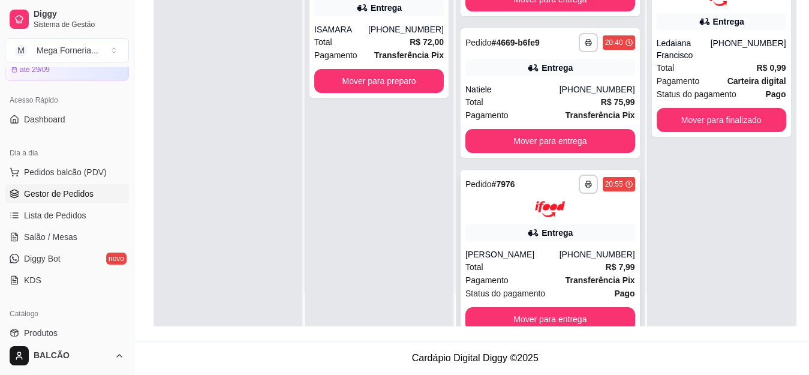
scroll to position [91, 0]
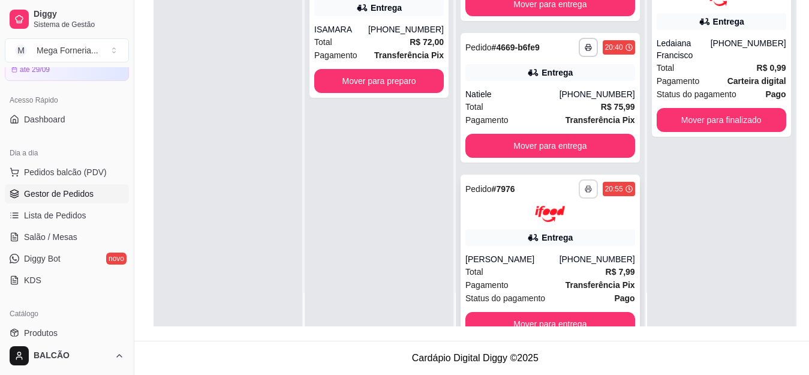
click at [585, 188] on icon "button" at bounding box center [588, 189] width 6 height 3
click at [656, 249] on div "**********" at bounding box center [721, 138] width 149 height 375
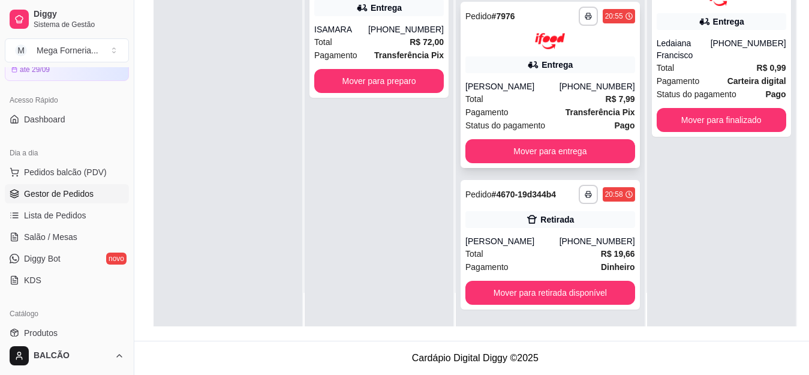
scroll to position [271, 0]
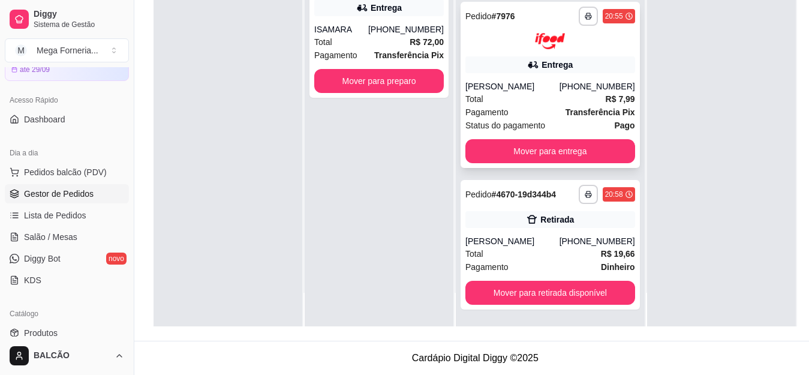
click at [561, 16] on div "**********" at bounding box center [550, 28] width 170 height 43
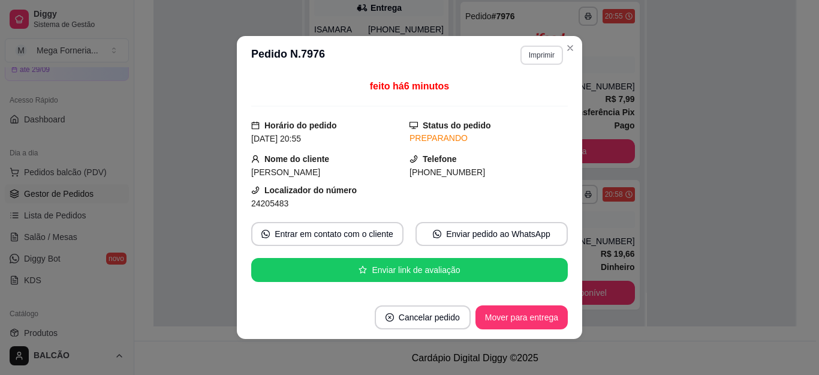
click at [549, 51] on button "Imprimir" at bounding box center [541, 55] width 43 height 19
click at [507, 101] on button "IMPRESSORA" at bounding box center [515, 97] width 87 height 19
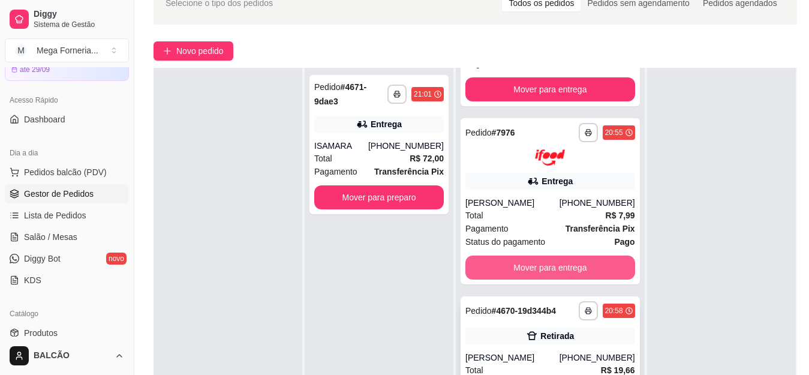
scroll to position [123, 0]
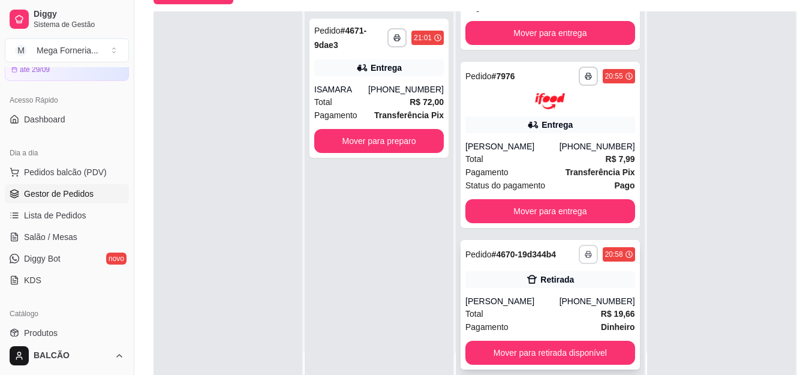
click at [579, 255] on button "button" at bounding box center [588, 254] width 19 height 19
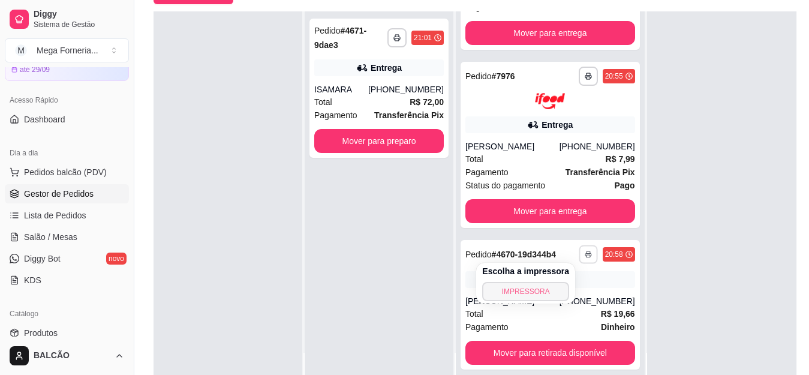
click at [552, 285] on button "IMPRESSORA" at bounding box center [525, 291] width 87 height 19
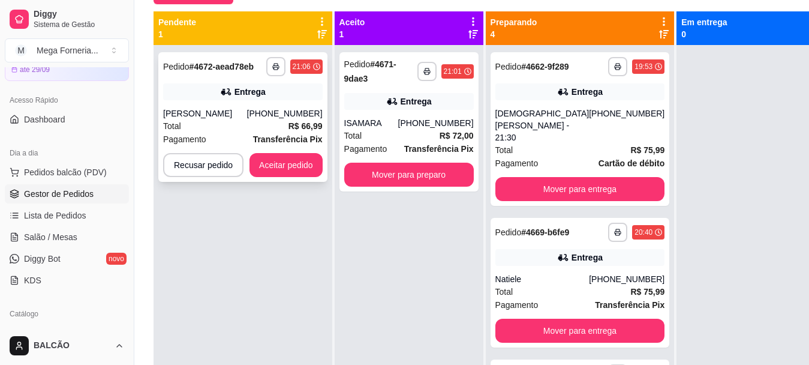
click at [272, 93] on div "Entrega" at bounding box center [242, 91] width 159 height 17
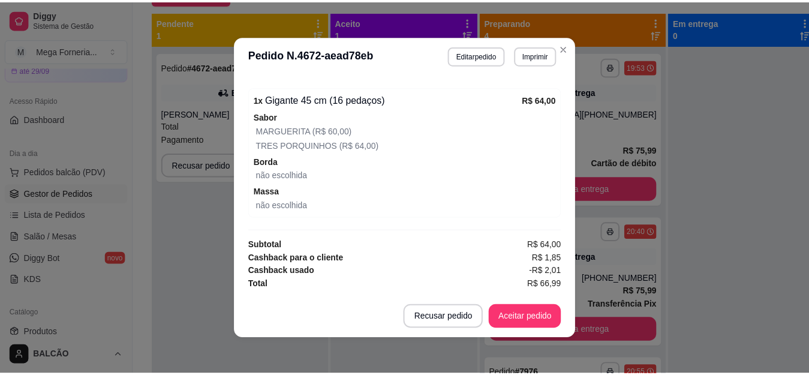
scroll to position [2, 0]
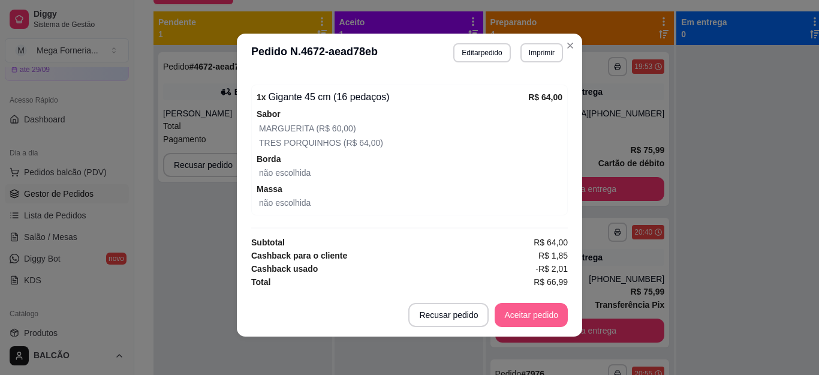
click at [521, 325] on button "Aceitar pedido" at bounding box center [531, 315] width 73 height 24
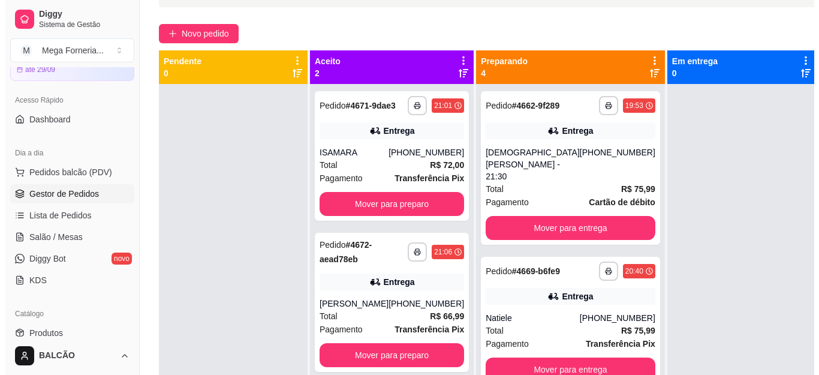
scroll to position [63, 0]
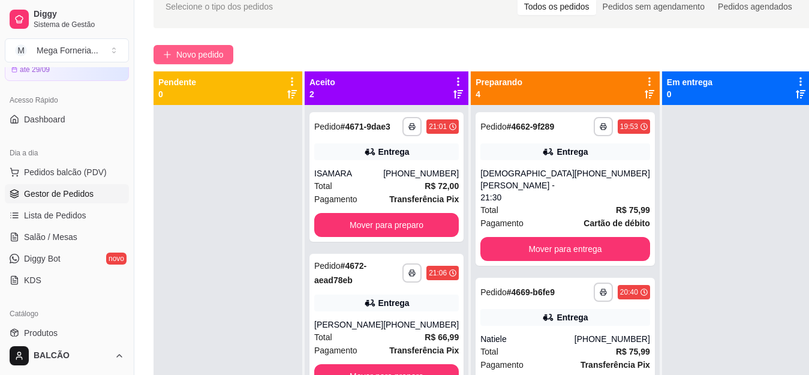
click at [183, 50] on span "Novo pedido" at bounding box center [199, 54] width 47 height 13
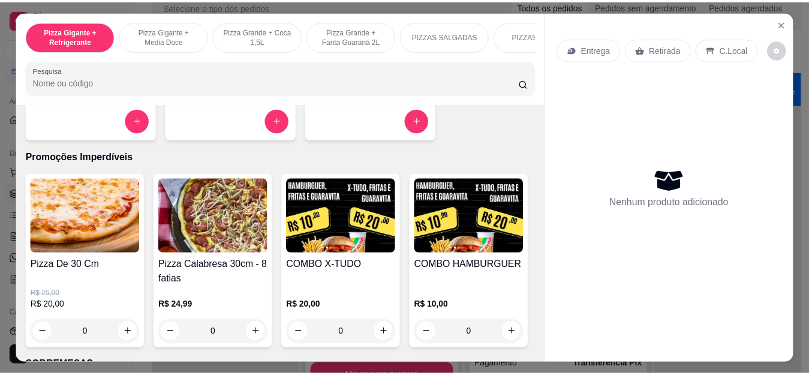
scroll to position [1199, 0]
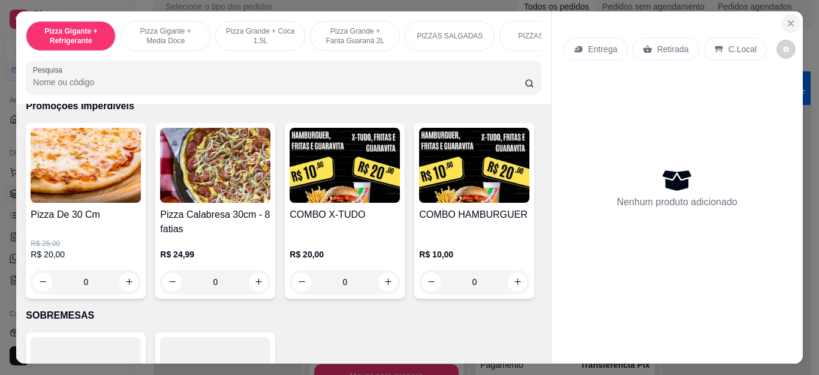
click at [788, 19] on icon "Close" at bounding box center [791, 24] width 10 height 10
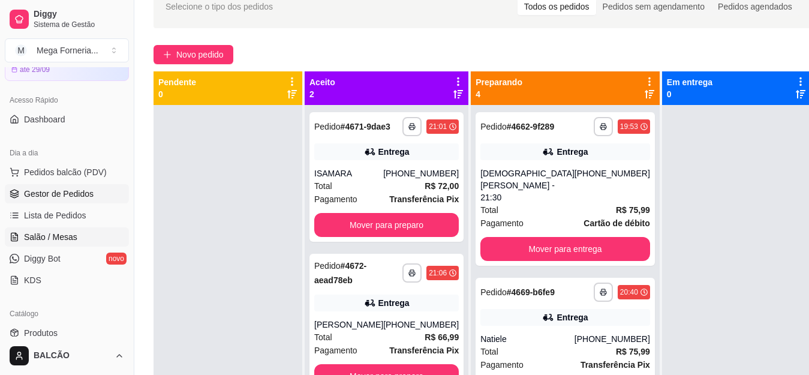
scroll to position [180, 0]
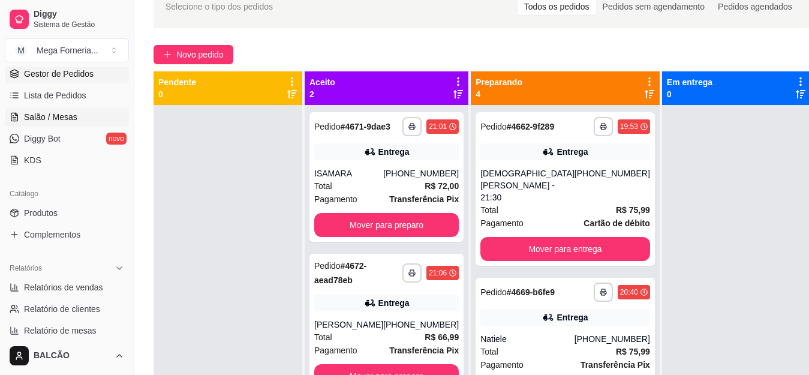
click at [41, 112] on span "Salão / Mesas" at bounding box center [50, 117] width 53 height 12
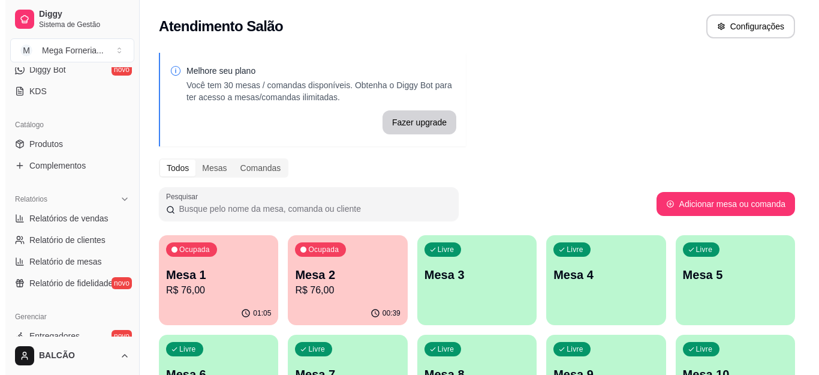
scroll to position [300, 0]
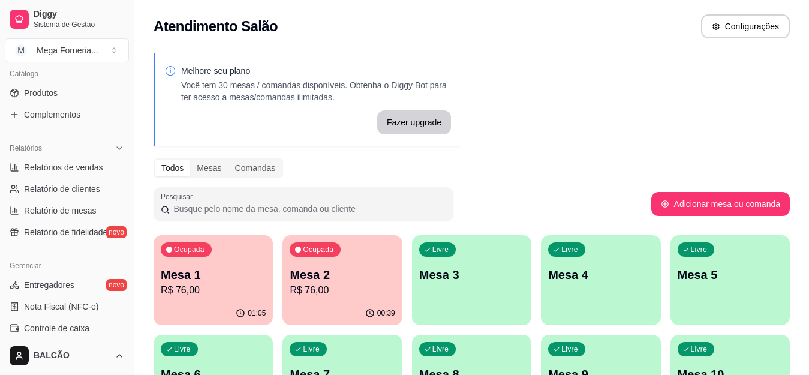
click at [440, 284] on div "Livre Mesa 3" at bounding box center [471, 273] width 119 height 76
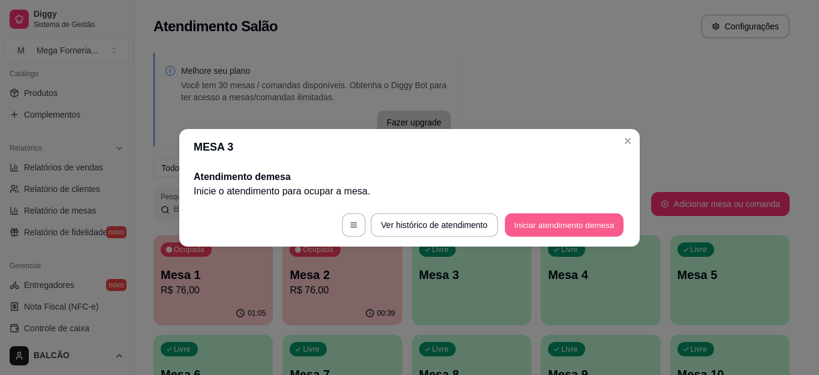
click at [570, 224] on button "Iniciar atendimento de mesa" at bounding box center [564, 224] width 119 height 23
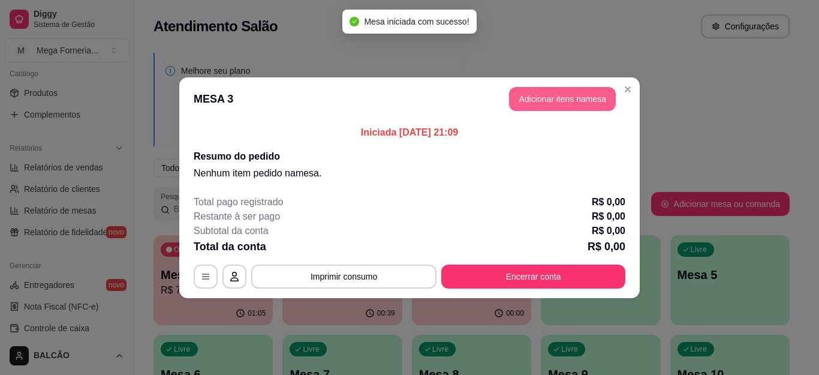
click at [550, 110] on button "Adicionar itens na mesa" at bounding box center [562, 99] width 107 height 24
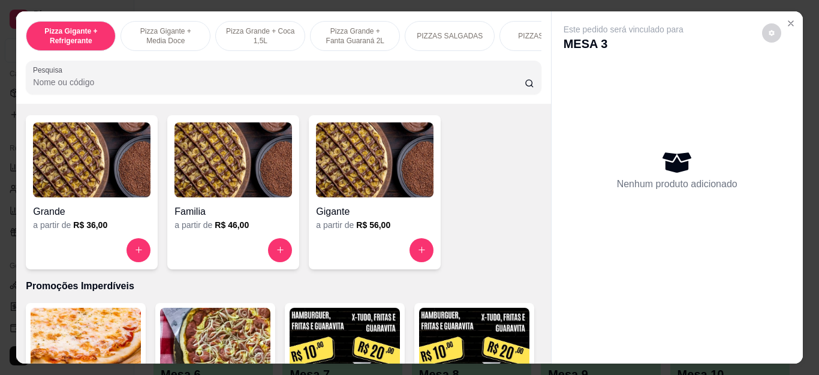
scroll to position [1259, 0]
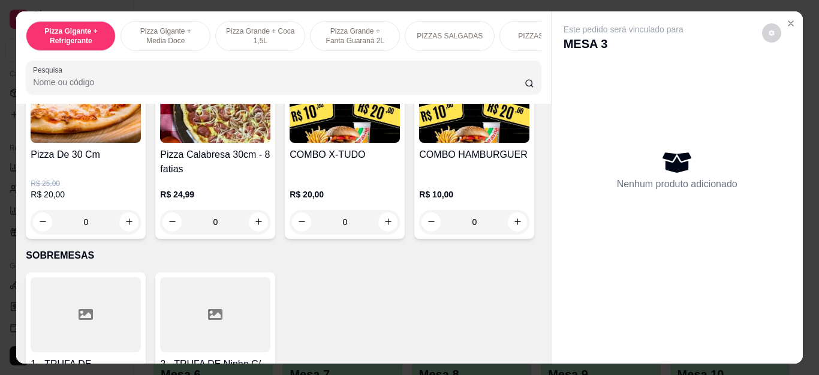
click at [121, 227] on div "0" at bounding box center [86, 222] width 110 height 24
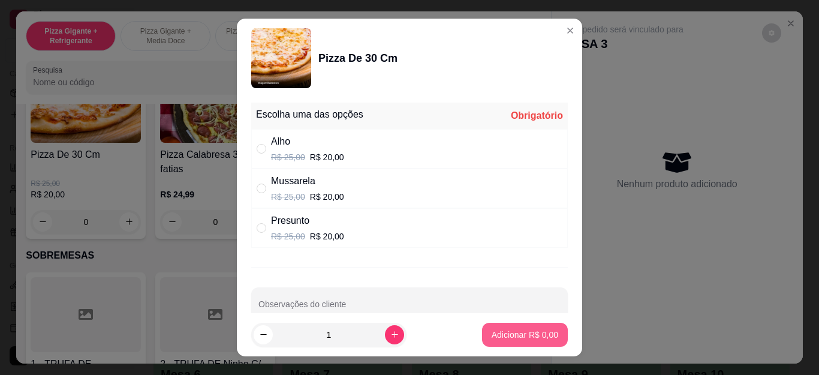
click at [496, 331] on p "Adicionar R$ 0,00" at bounding box center [525, 335] width 67 height 12
click at [271, 153] on p "R$ 25,00" at bounding box center [288, 157] width 34 height 12
radio input "true"
click at [510, 338] on p "Adicionar R$ 20,00" at bounding box center [522, 335] width 71 height 12
type input "1"
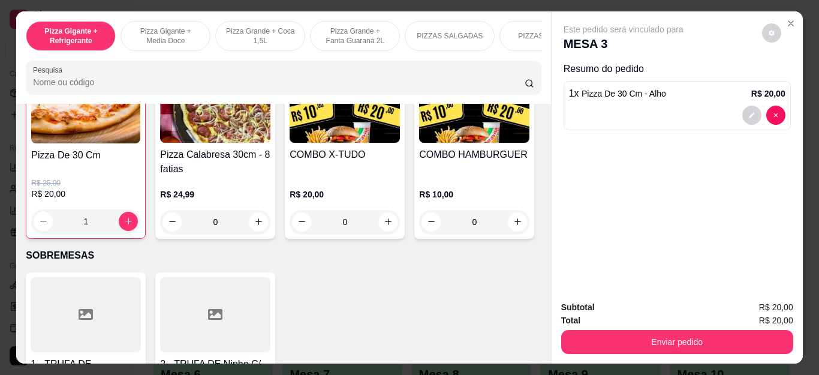
scroll to position [1260, 0]
click at [123, 220] on div "1" at bounding box center [85, 221] width 109 height 24
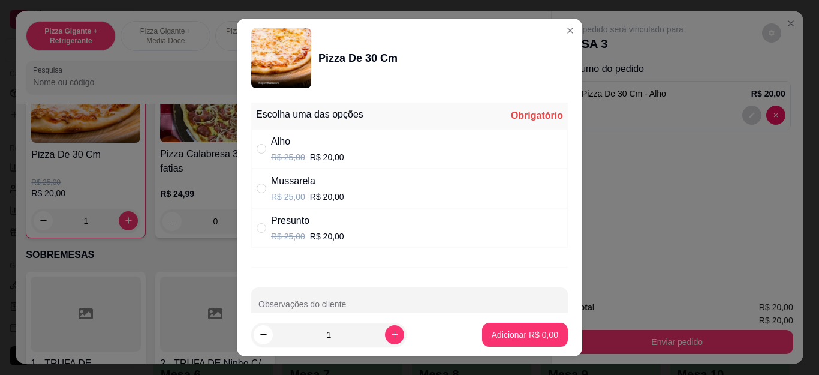
click at [253, 140] on div "Alho R$ 25,00 R$ 20,00" at bounding box center [409, 149] width 317 height 40
click at [257, 194] on label "" at bounding box center [262, 188] width 10 height 13
click at [257, 193] on input "" at bounding box center [262, 188] width 10 height 10
radio input "false"
click at [505, 336] on p "Adicionar R$ 0,00" at bounding box center [525, 335] width 67 height 12
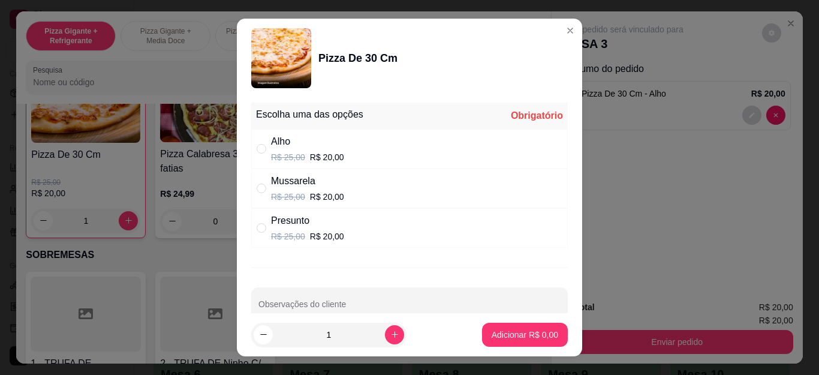
click at [251, 183] on div "Mussarela R$ 25,00 R$ 20,00" at bounding box center [409, 188] width 317 height 40
radio input "true"
click at [487, 336] on p "Adicionar R$ 20,00" at bounding box center [522, 335] width 71 height 12
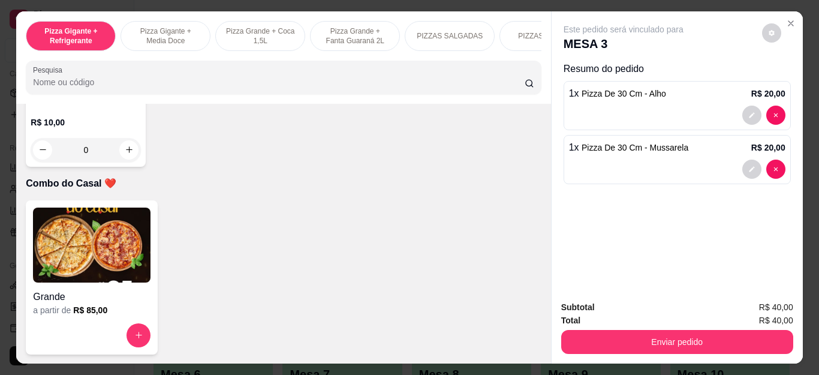
scroll to position [3598, 0]
click at [125, 154] on icon "increase-product-quantity" at bounding box center [129, 149] width 9 height 9
type input "1"
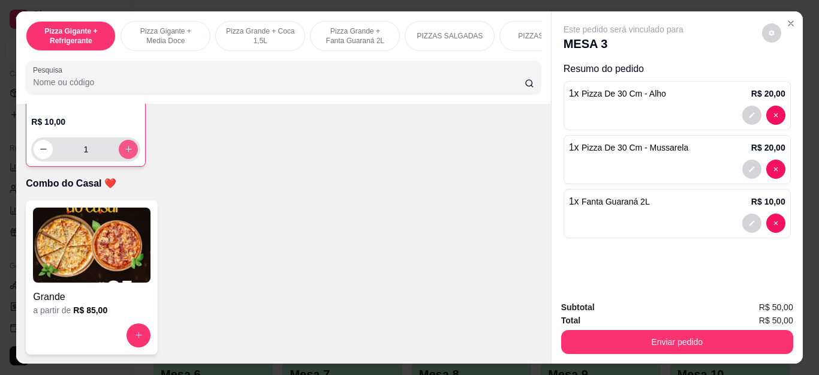
scroll to position [3599, 0]
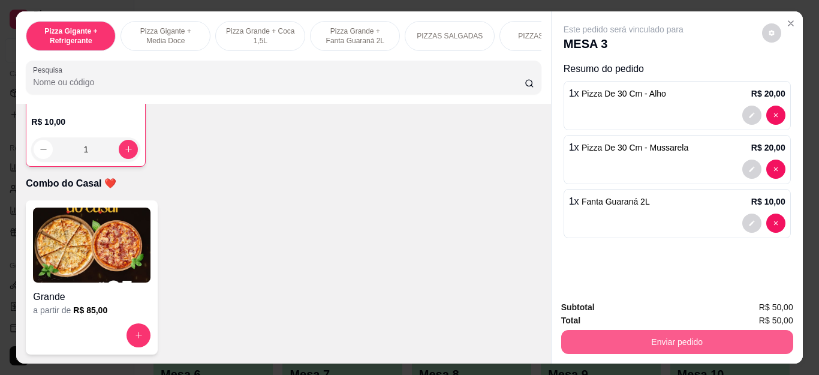
click at [626, 344] on button "Enviar pedido" at bounding box center [677, 342] width 232 height 24
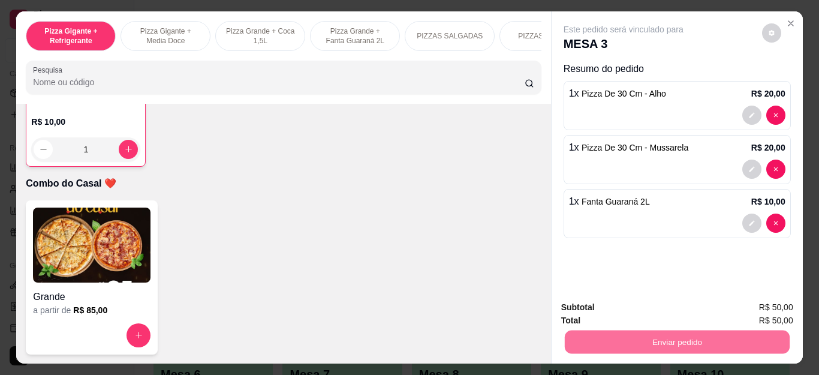
click at [637, 309] on button "Não registrar e enviar pedido" at bounding box center [636, 307] width 125 height 23
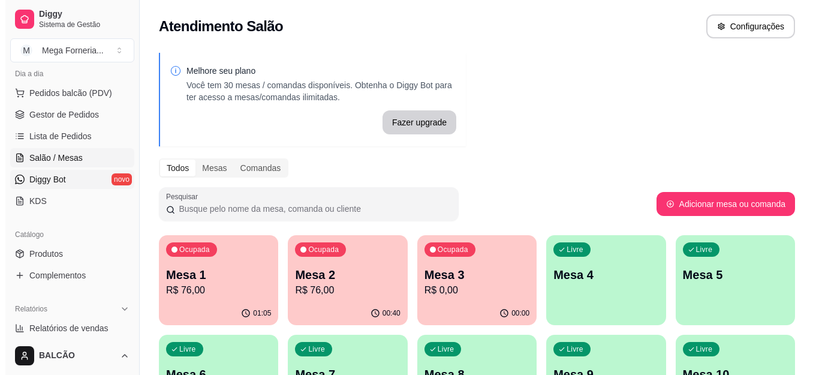
scroll to position [120, 0]
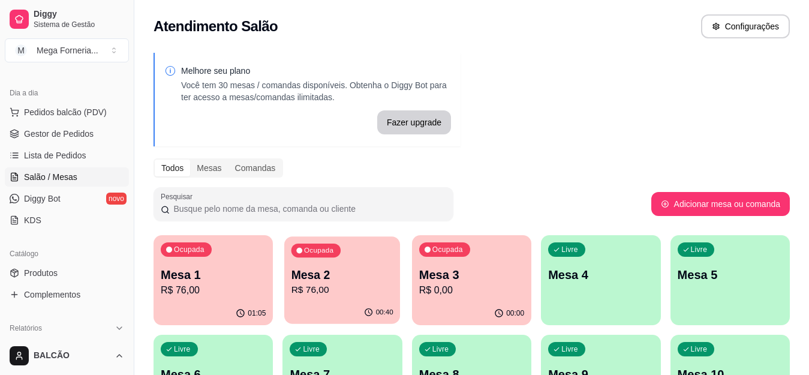
click at [355, 263] on div "Ocupada Mesa 2 R$ 76,00" at bounding box center [342, 268] width 116 height 65
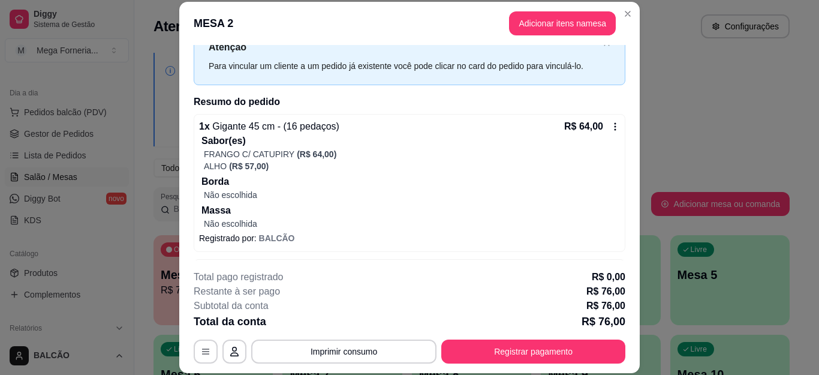
scroll to position [90, 0]
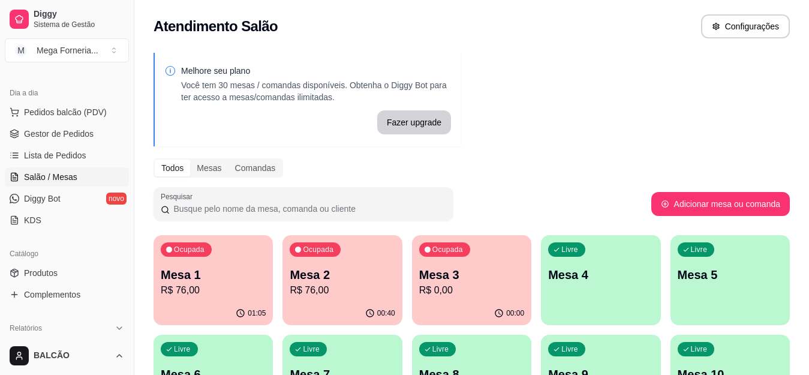
click at [242, 259] on div "Ocupada Mesa 1 R$ 76,00" at bounding box center [212, 268] width 119 height 67
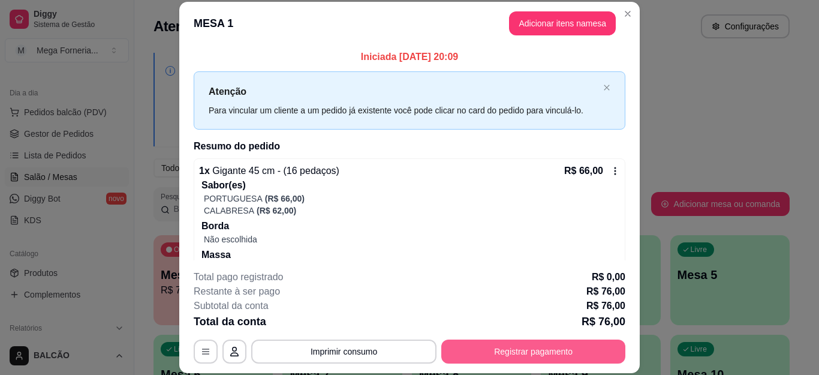
click at [498, 348] on button "Registrar pagamento" at bounding box center [533, 351] width 184 height 24
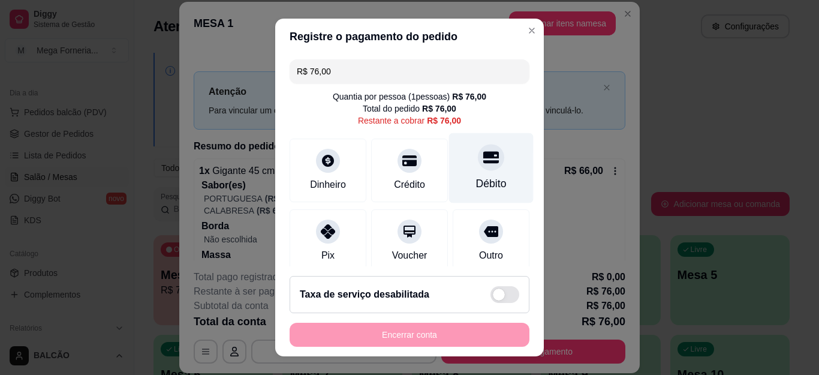
click at [478, 162] on div at bounding box center [491, 158] width 26 height 26
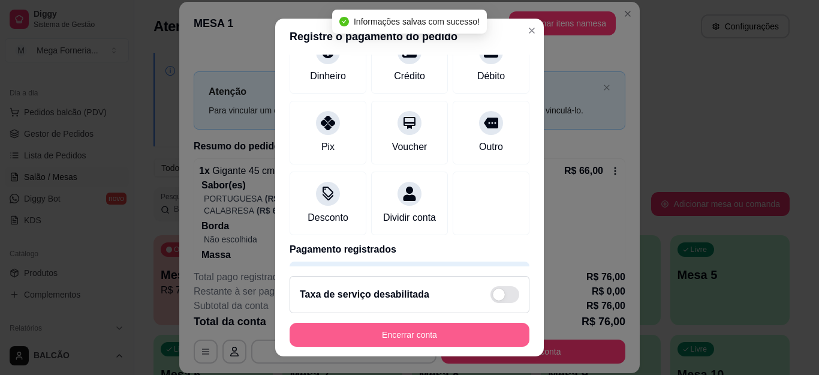
type input "R$ 0,00"
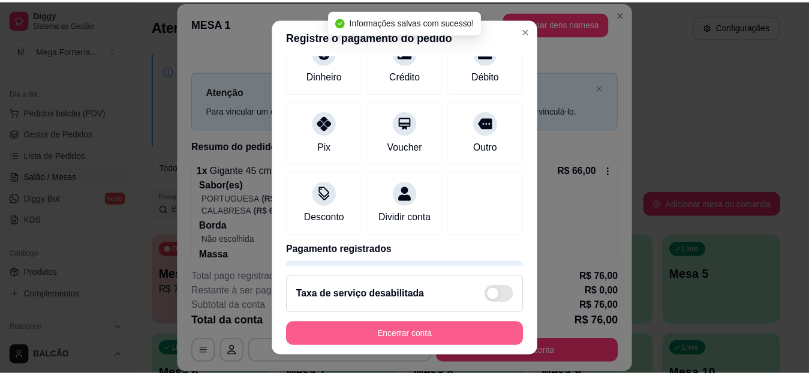
scroll to position [85, 0]
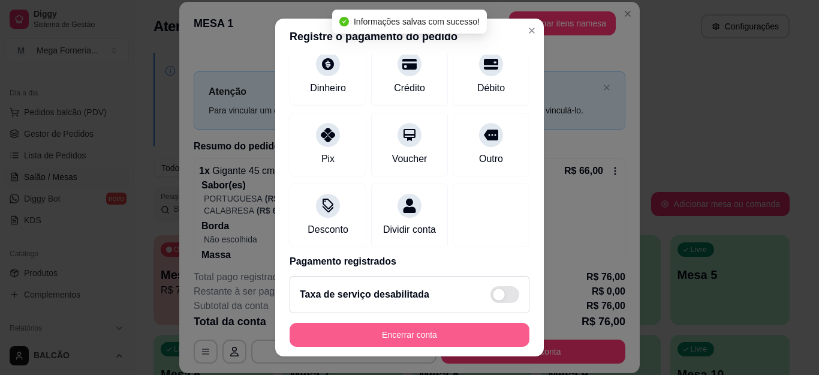
click at [410, 332] on button "Encerrar conta" at bounding box center [410, 335] width 240 height 24
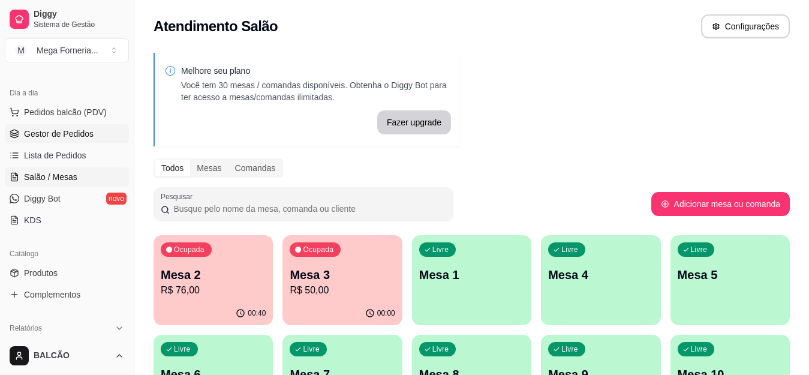
click at [63, 138] on span "Gestor de Pedidos" at bounding box center [59, 134] width 70 height 12
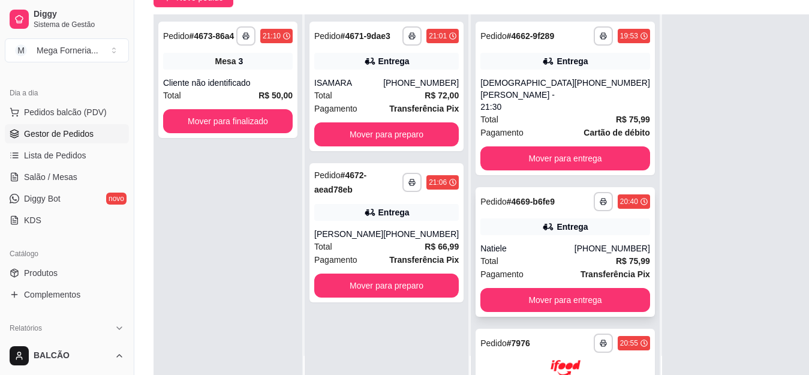
scroll to position [60, 0]
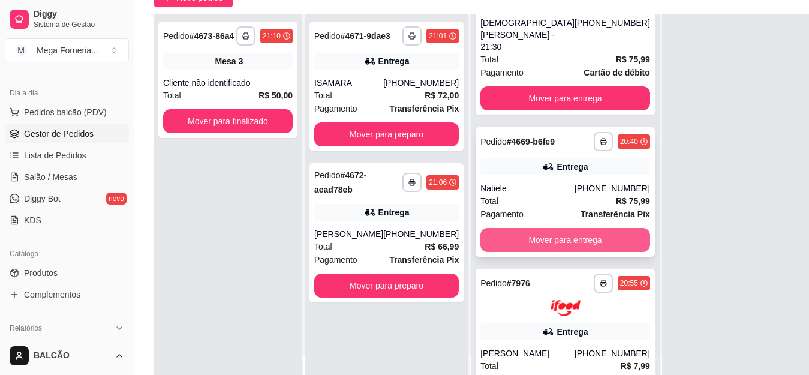
click at [545, 228] on button "Mover para entrega" at bounding box center [565, 240] width 170 height 24
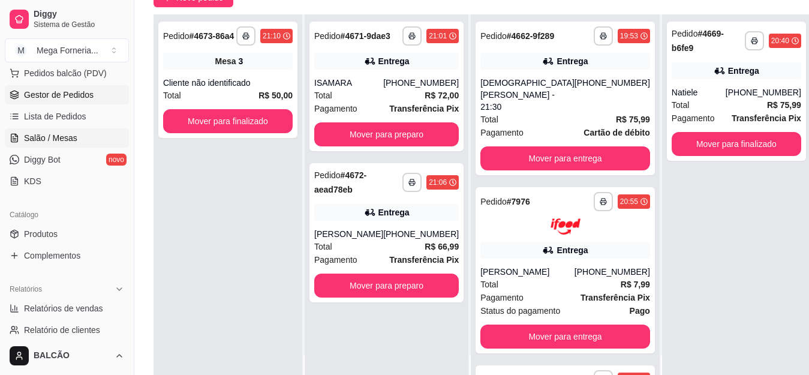
scroll to position [180, 0]
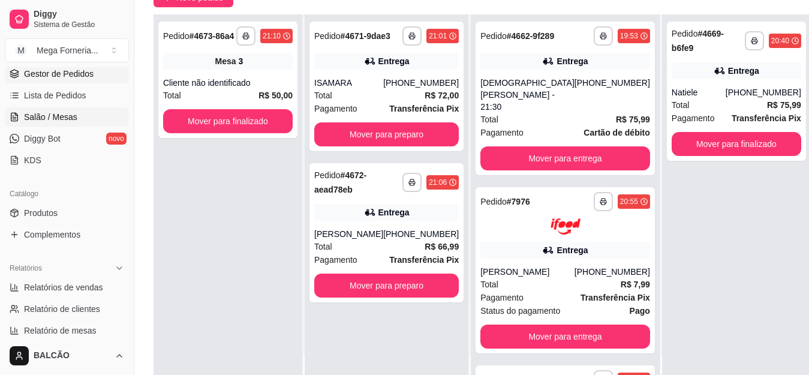
click at [31, 113] on span "Salão / Mesas" at bounding box center [50, 117] width 53 height 12
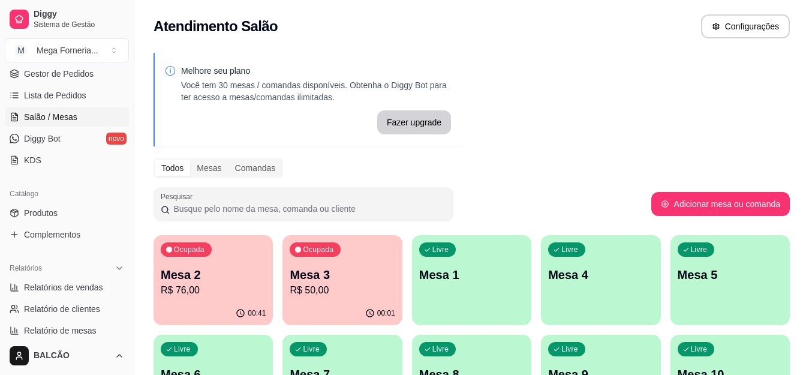
click at [213, 290] on p "R$ 76,00" at bounding box center [213, 290] width 105 height 14
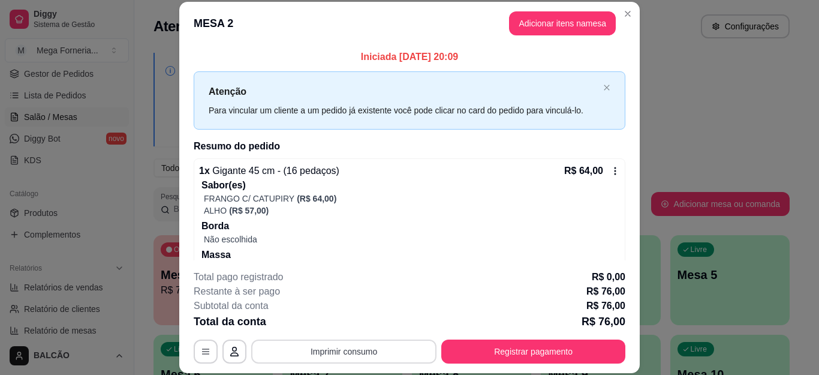
click at [326, 350] on button "Imprimir consumo" at bounding box center [343, 351] width 185 height 24
click at [333, 326] on button "IMPRESSORA" at bounding box center [342, 323] width 87 height 19
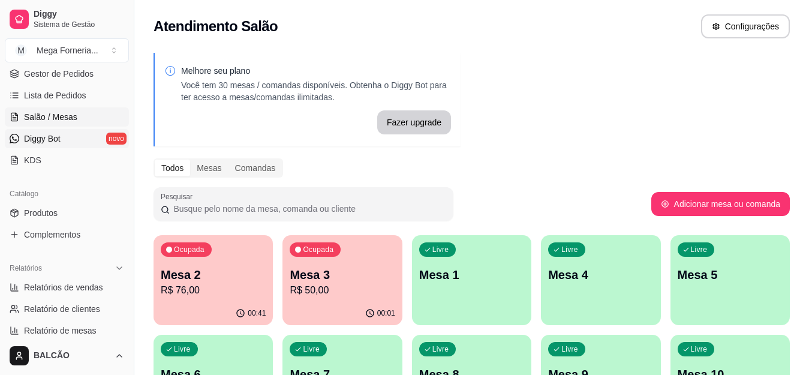
scroll to position [120, 0]
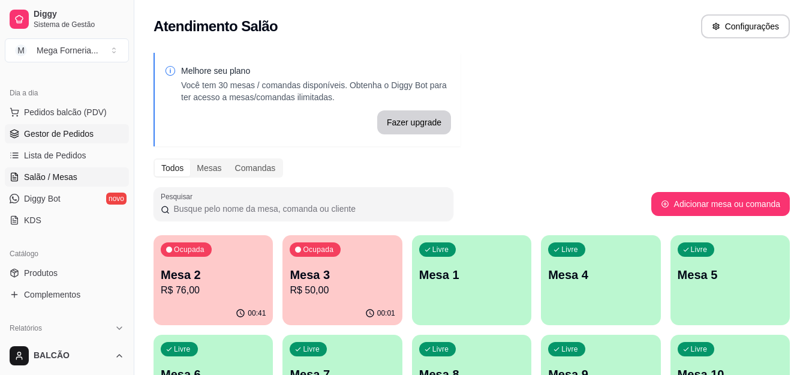
click at [77, 127] on link "Gestor de Pedidos" at bounding box center [67, 133] width 124 height 19
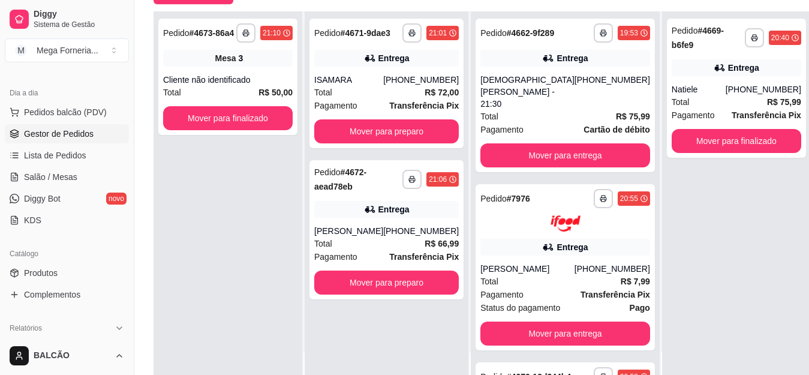
scroll to position [360, 0]
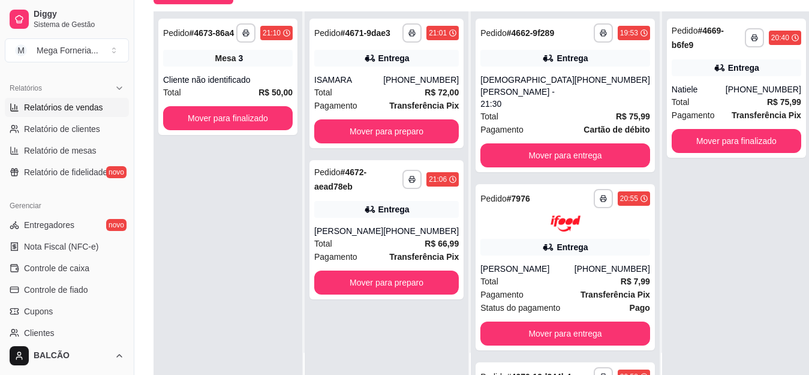
click at [73, 101] on link "Relatórios de vendas" at bounding box center [67, 107] width 124 height 19
select select "ALL"
select select "0"
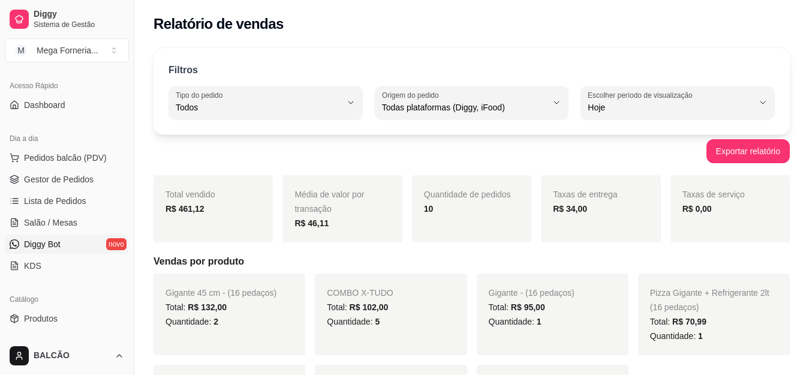
scroll to position [60, 0]
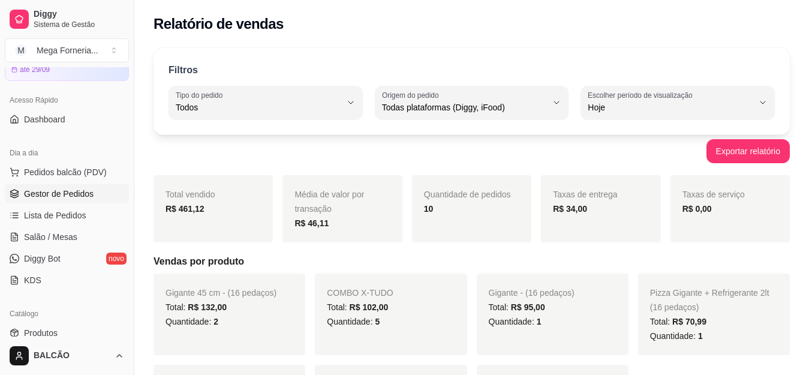
click at [51, 202] on link "Gestor de Pedidos" at bounding box center [67, 193] width 124 height 19
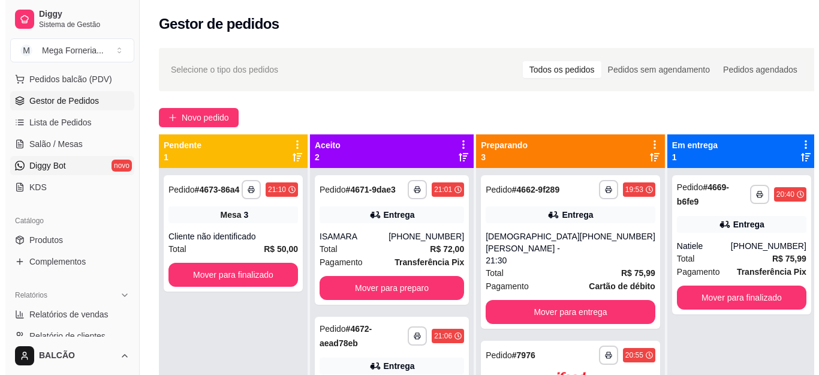
scroll to position [180, 0]
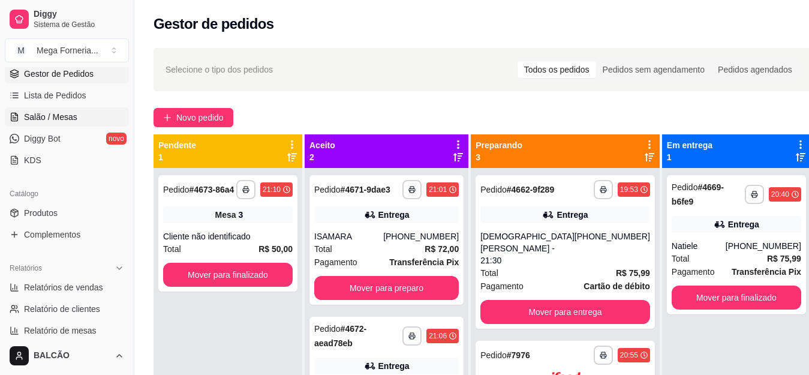
click at [55, 115] on span "Salão / Mesas" at bounding box center [50, 117] width 53 height 12
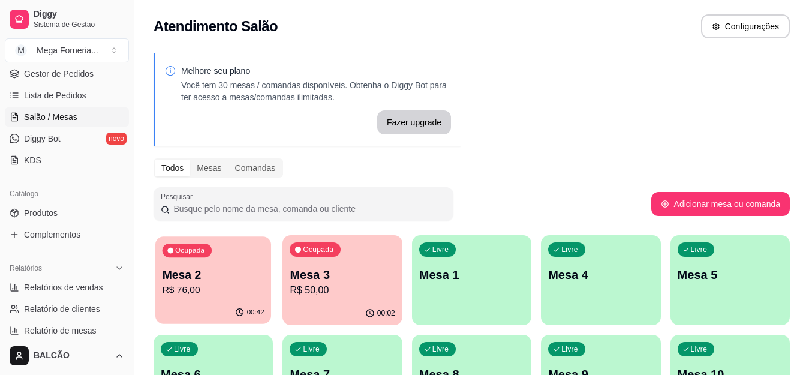
click at [236, 288] on p "R$ 76,00" at bounding box center [213, 290] width 102 height 14
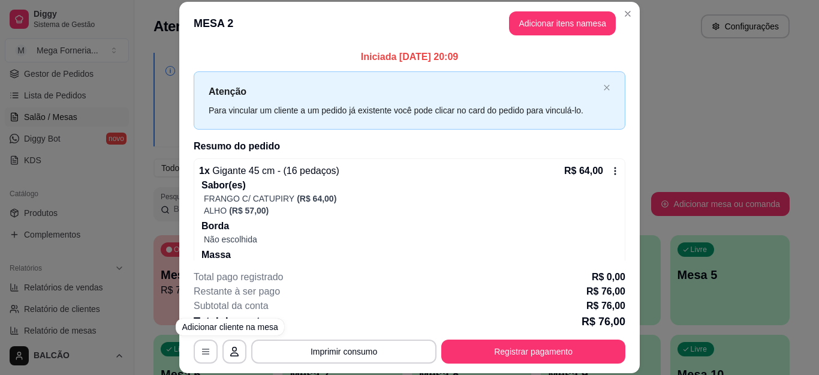
click at [485, 337] on div "**********" at bounding box center [410, 317] width 432 height 94
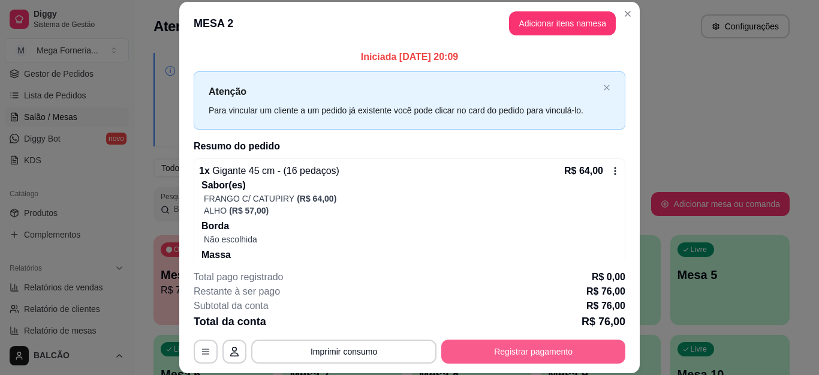
click at [479, 347] on button "Registrar pagamento" at bounding box center [533, 351] width 184 height 24
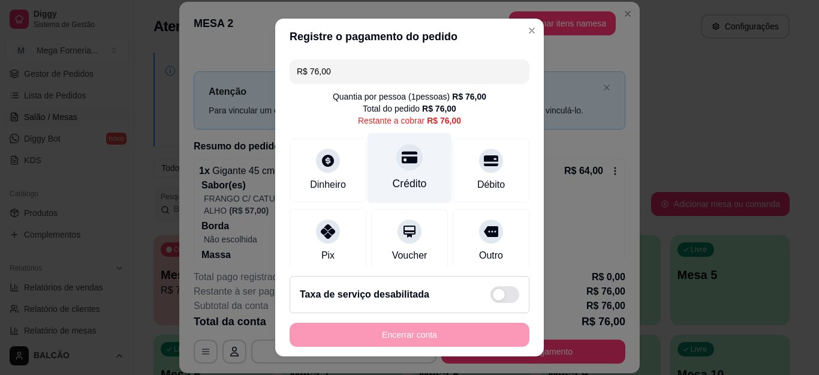
click at [407, 167] on div "Crédito" at bounding box center [410, 168] width 85 height 70
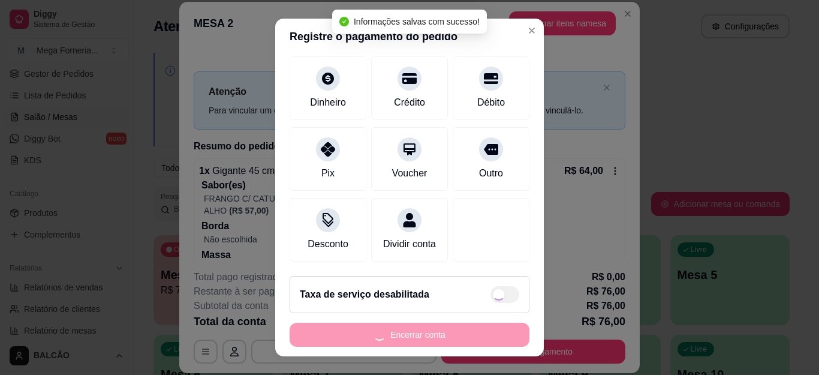
type input "R$ 0,00"
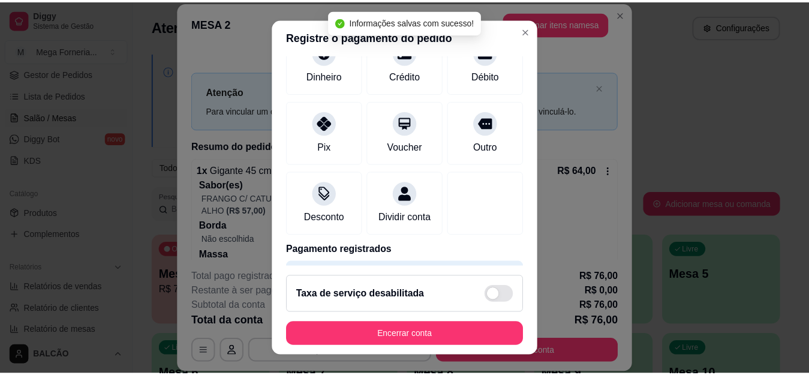
scroll to position [85, 0]
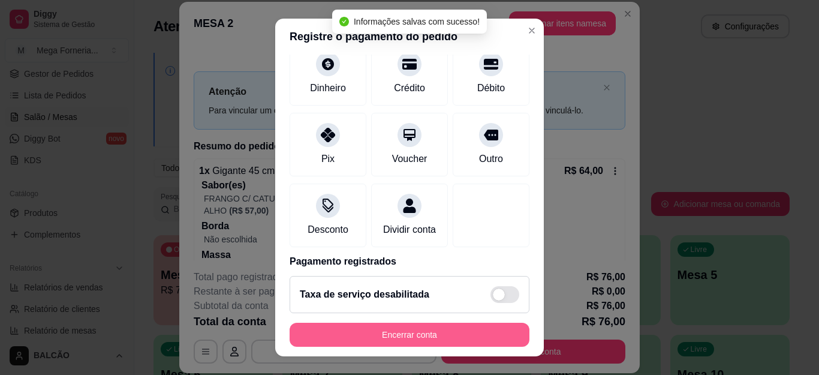
click at [426, 337] on button "Encerrar conta" at bounding box center [410, 335] width 240 height 24
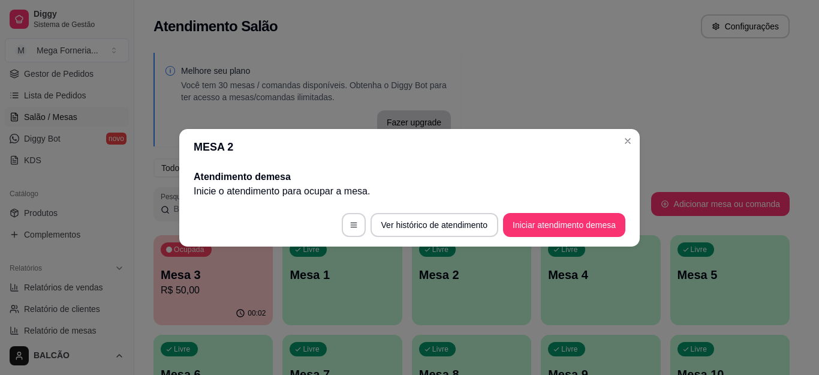
click at [621, 142] on div "Melhore seu plano Você tem 30 mesas / comandas disponíveis. Obtenha o Diggy Bot…" at bounding box center [471, 292] width 675 height 493
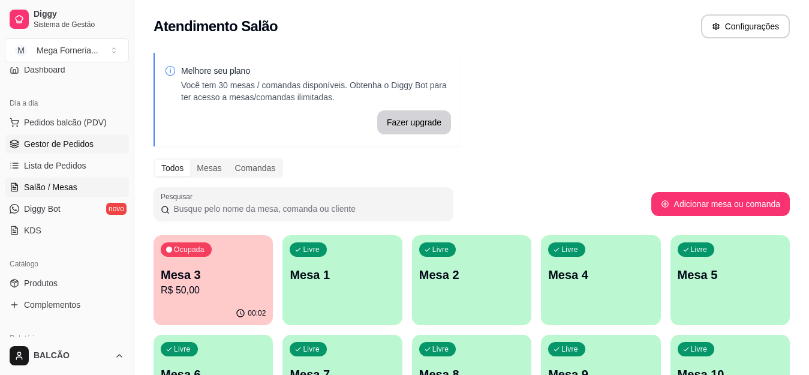
scroll to position [60, 0]
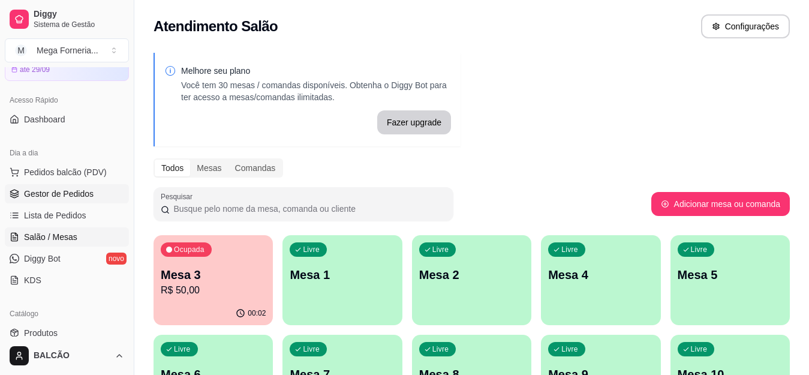
click at [57, 197] on span "Gestor de Pedidos" at bounding box center [59, 194] width 70 height 12
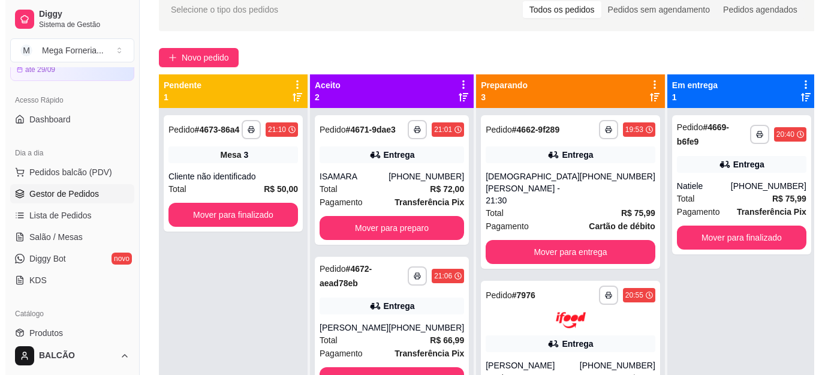
scroll to position [120, 0]
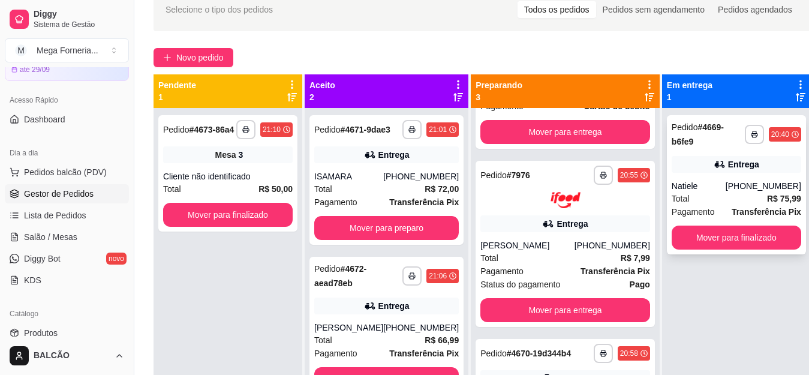
click at [667, 165] on div "**********" at bounding box center [736, 184] width 139 height 139
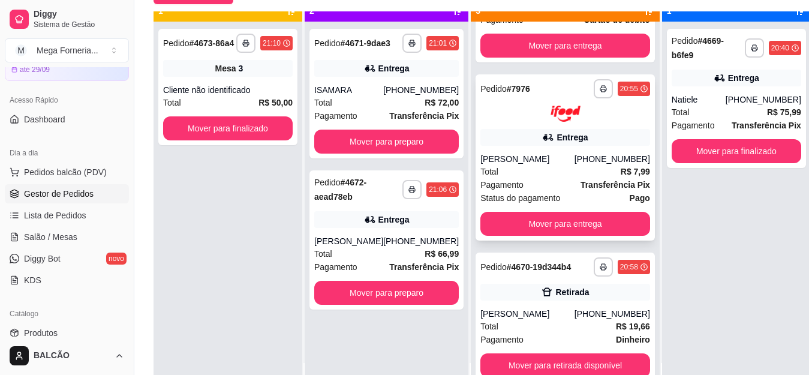
scroll to position [34, 0]
